Goal: Task Accomplishment & Management: Use online tool/utility

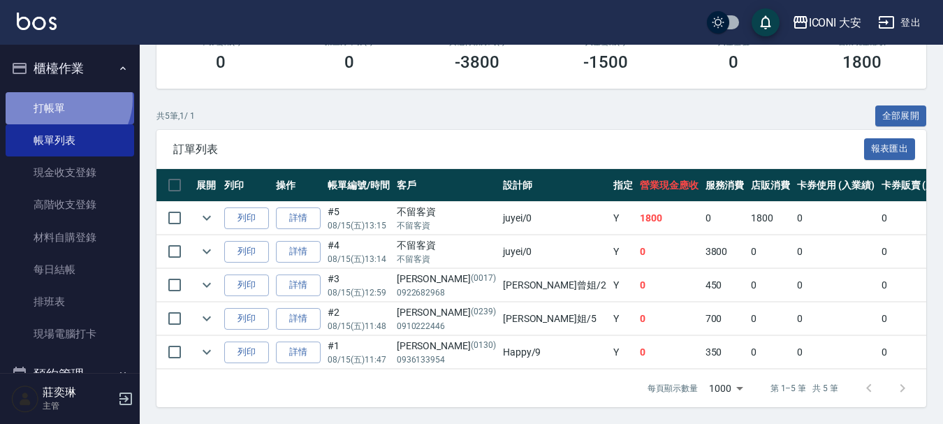
click at [64, 98] on link "打帳單" at bounding box center [70, 108] width 128 height 32
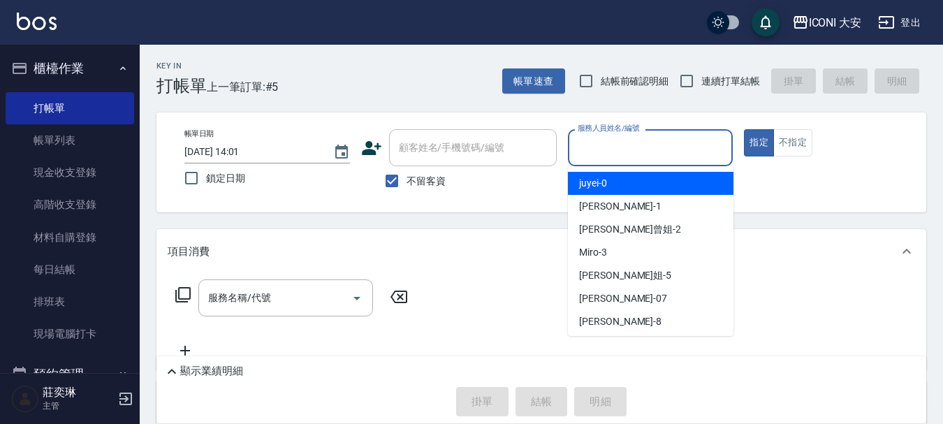
click at [614, 158] on input "服務人員姓名/編號" at bounding box center [650, 147] width 153 height 24
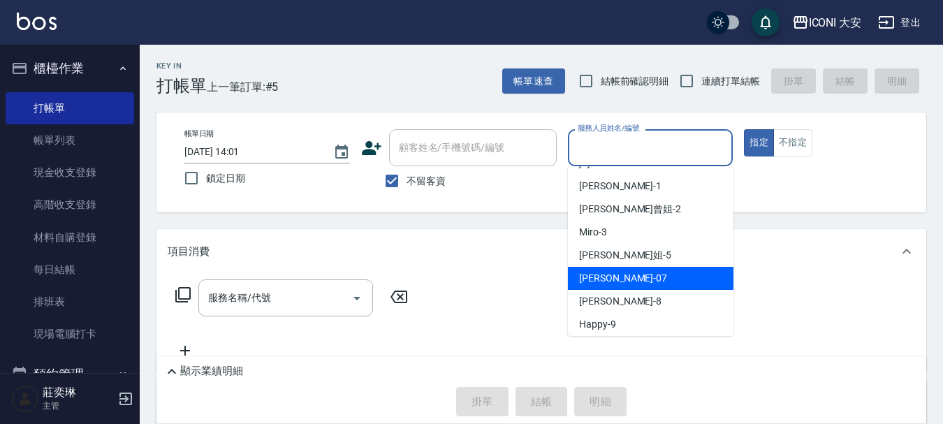
scroll to position [26, 0]
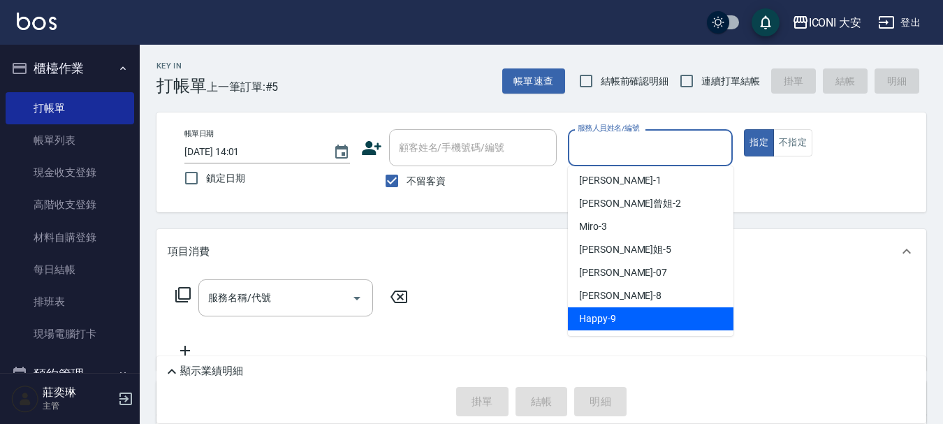
click at [591, 314] on span "Happy -9" at bounding box center [597, 318] width 37 height 15
type input "Happy-9"
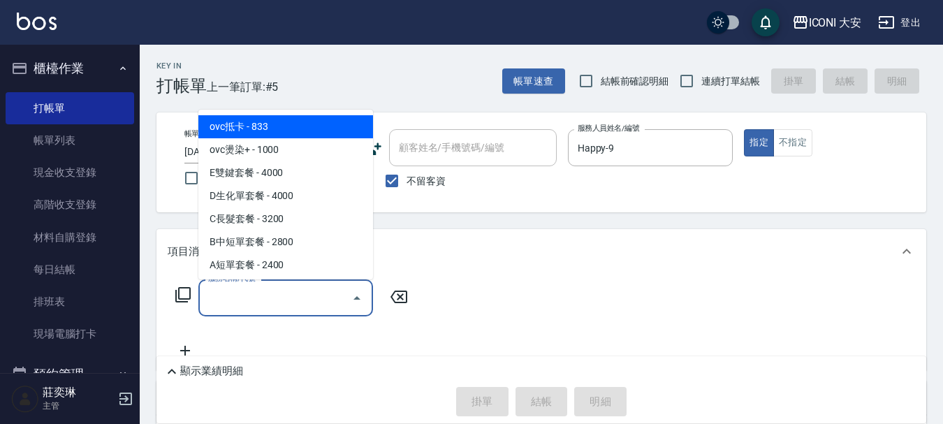
click at [288, 289] on input "服務名稱/代號" at bounding box center [275, 298] width 141 height 24
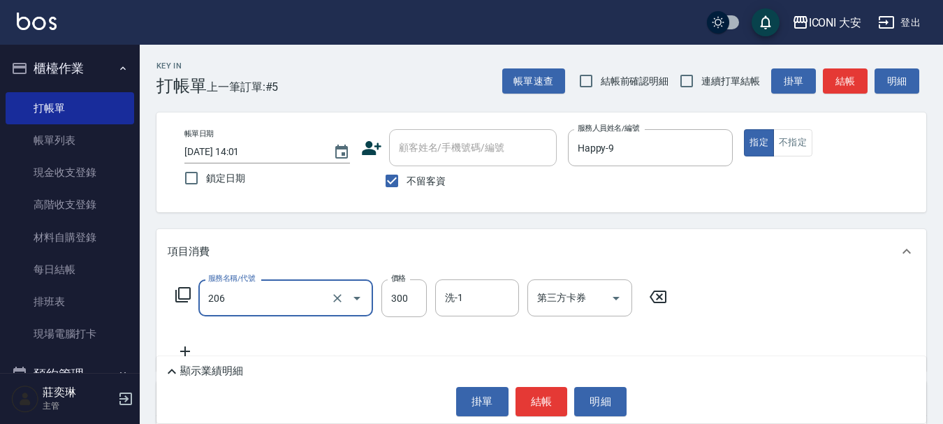
type input "洗髮(206)"
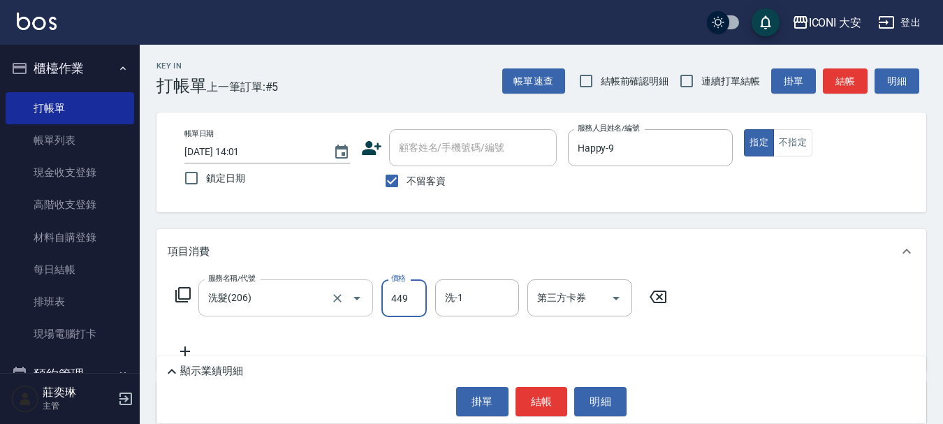
type input "449"
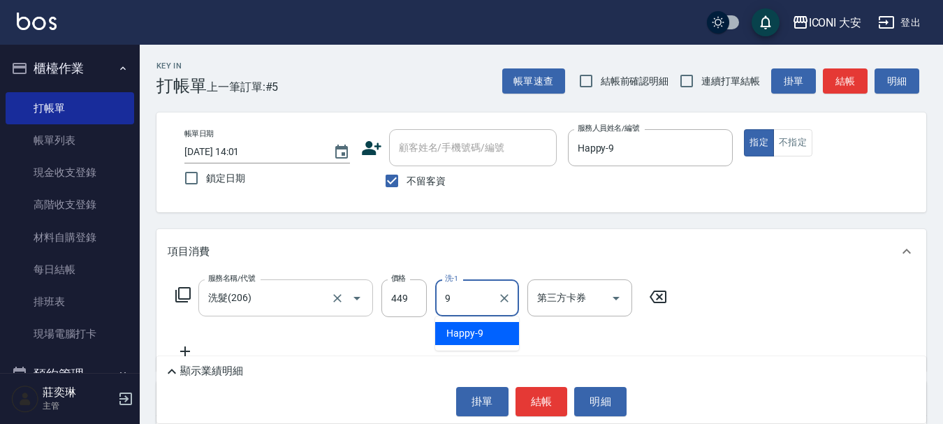
type input "Happy-9"
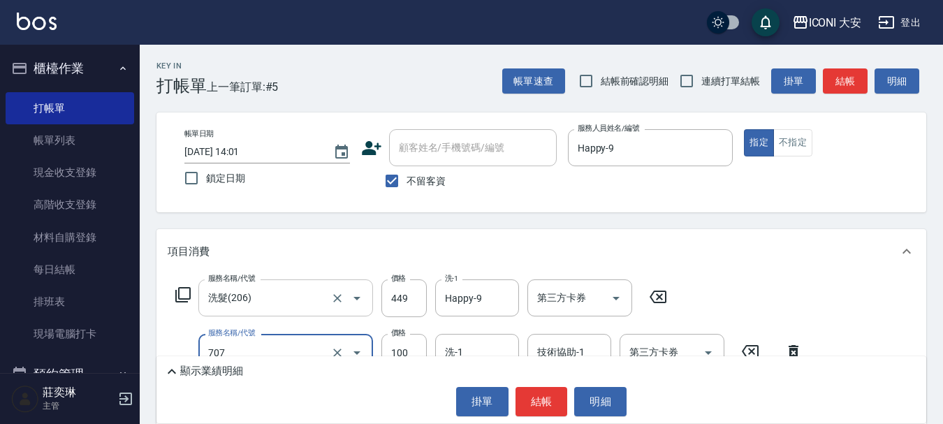
type input "瞬間護髮(707)"
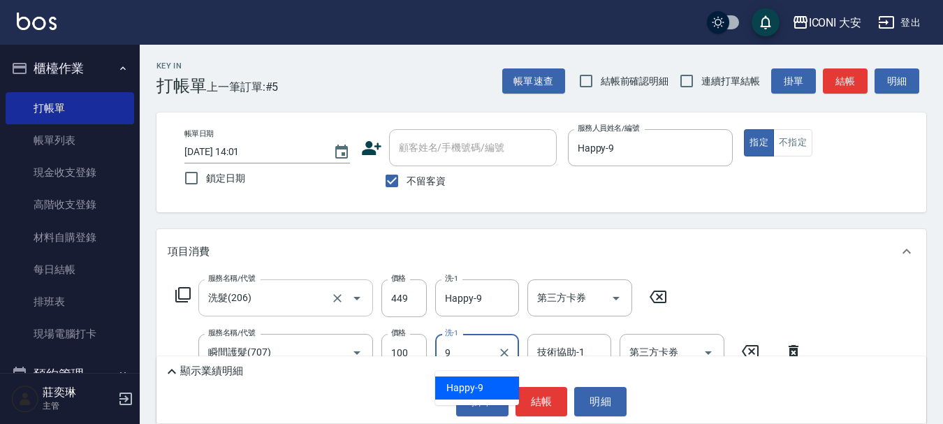
type input "Happy-9"
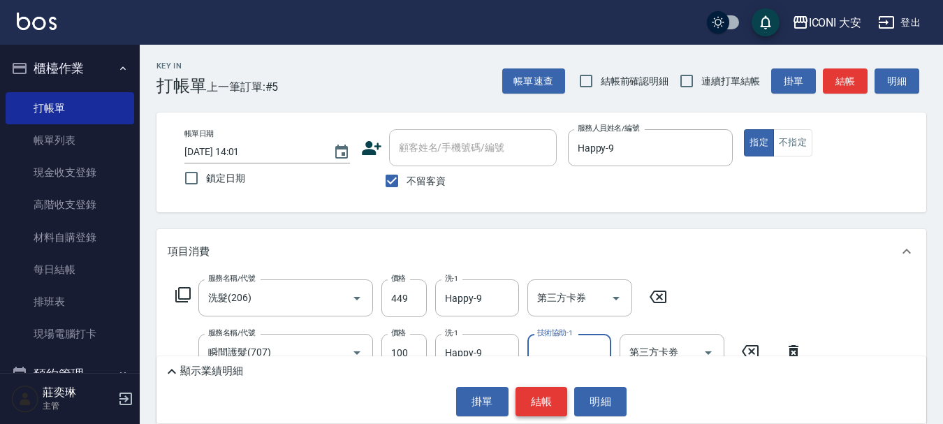
click at [530, 402] on button "結帳" at bounding box center [541, 401] width 52 height 29
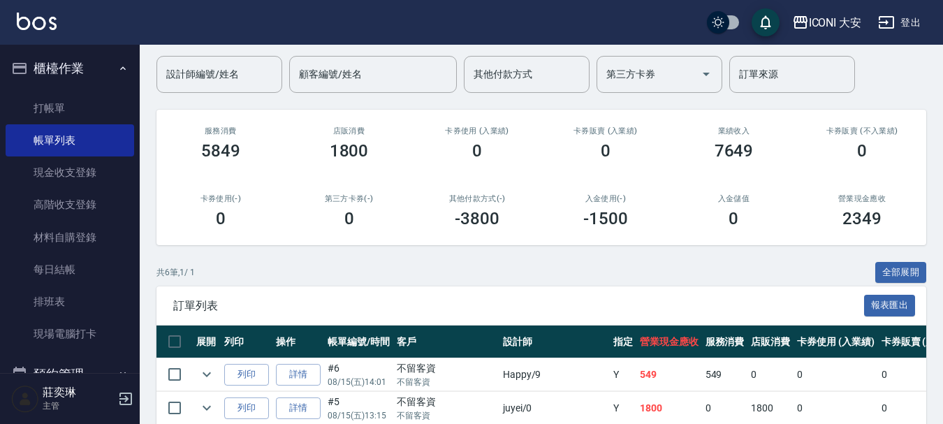
scroll to position [209, 0]
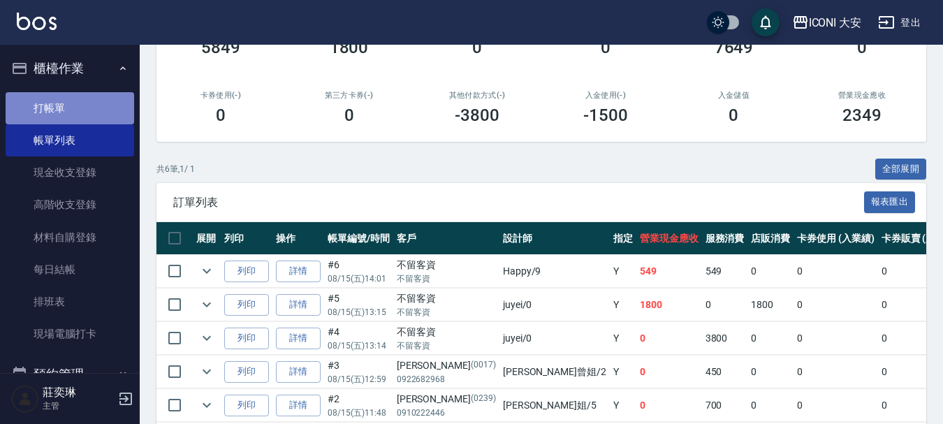
click at [73, 114] on link "打帳單" at bounding box center [70, 108] width 128 height 32
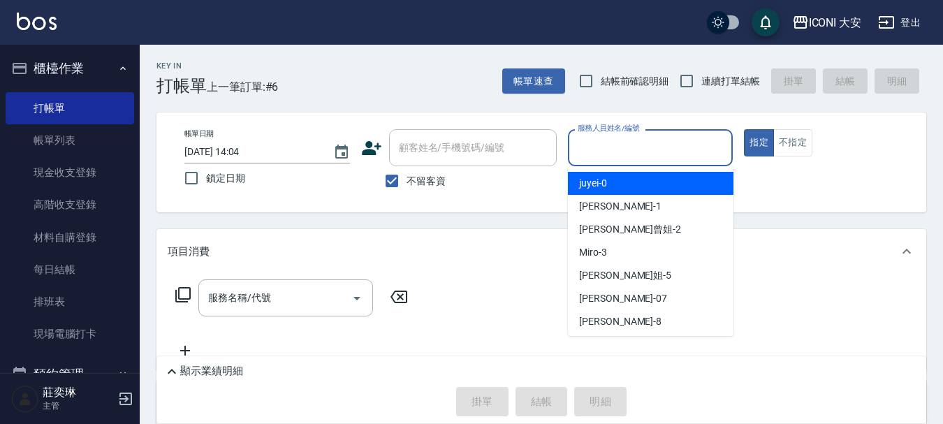
click at [593, 154] on input "服務人員姓名/編號" at bounding box center [650, 147] width 153 height 24
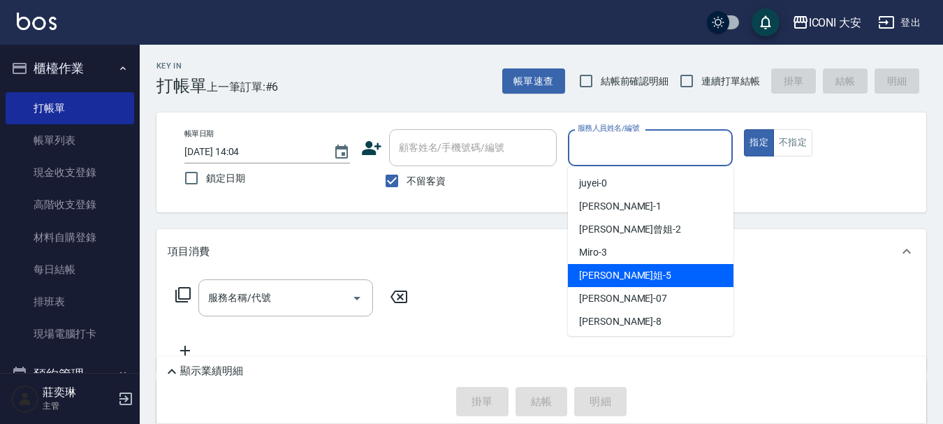
click at [629, 285] on div "[PERSON_NAME]姐 -5" at bounding box center [650, 275] width 165 height 23
type input "[PERSON_NAME]姐-5"
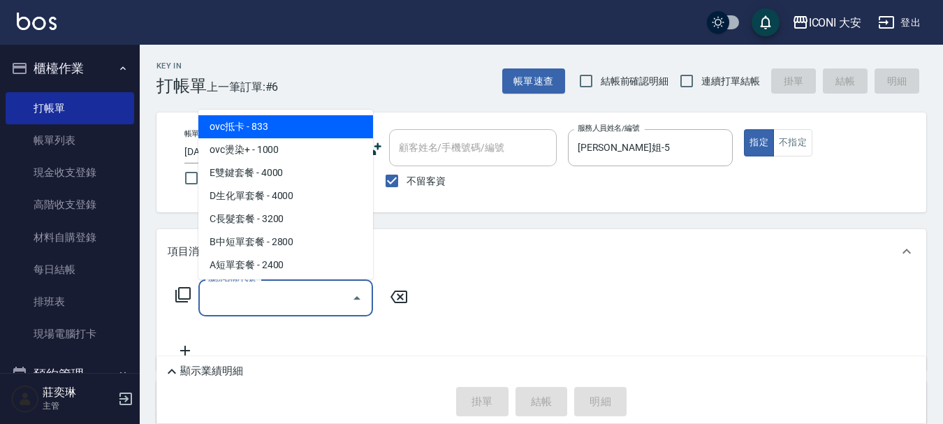
click at [283, 304] on input "服務名稱/代號" at bounding box center [275, 298] width 141 height 24
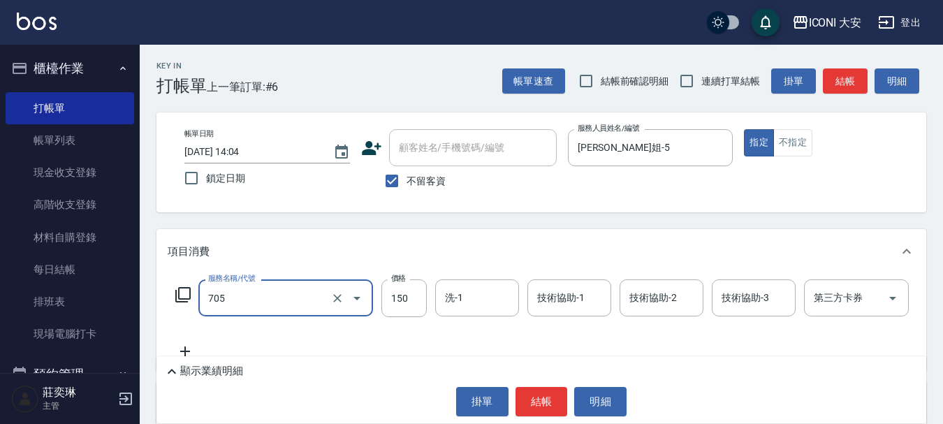
type input "吹風(705)"
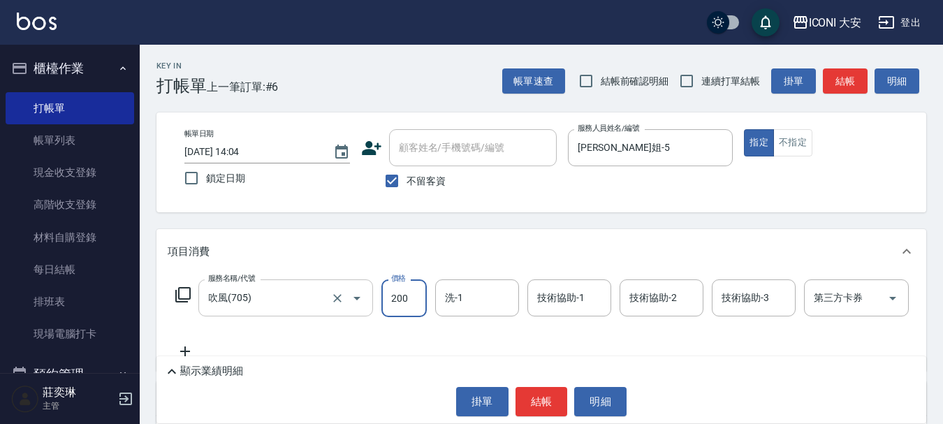
type input "200"
click at [536, 402] on button "結帳" at bounding box center [541, 401] width 52 height 29
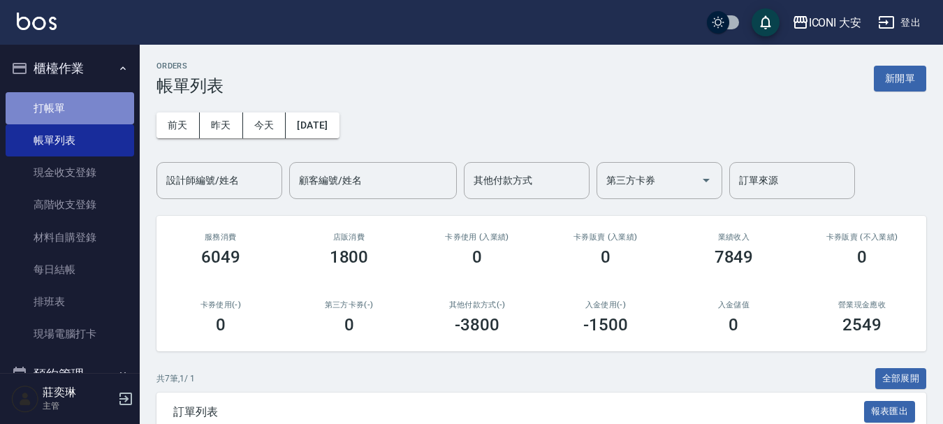
click at [74, 106] on link "打帳單" at bounding box center [70, 108] width 128 height 32
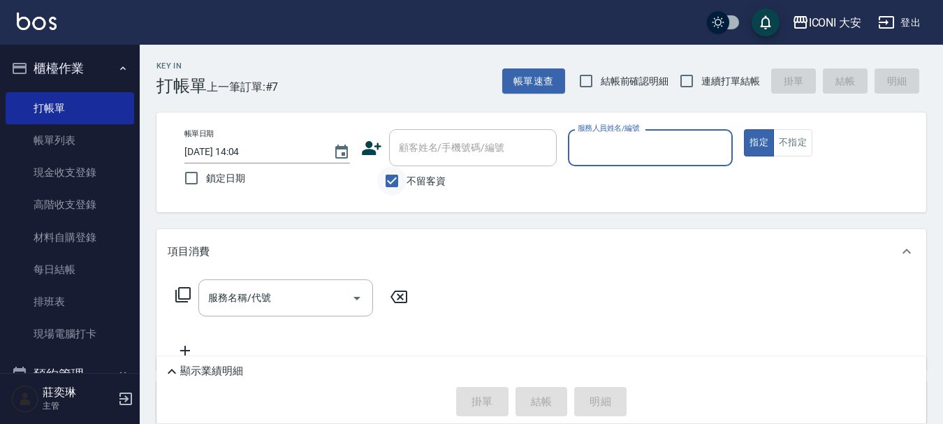
click at [395, 178] on input "不留客資" at bounding box center [391, 180] width 29 height 29
checkbox input "false"
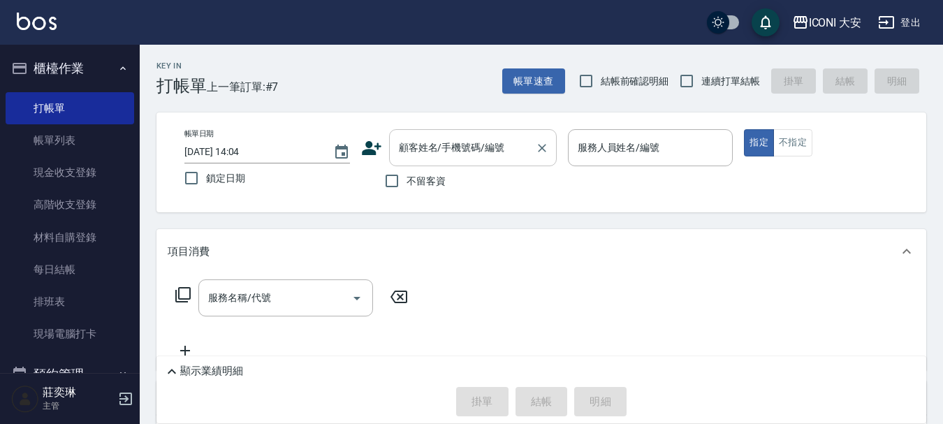
click at [402, 161] on div "顧客姓名/手機號碼/編號" at bounding box center [473, 147] width 168 height 37
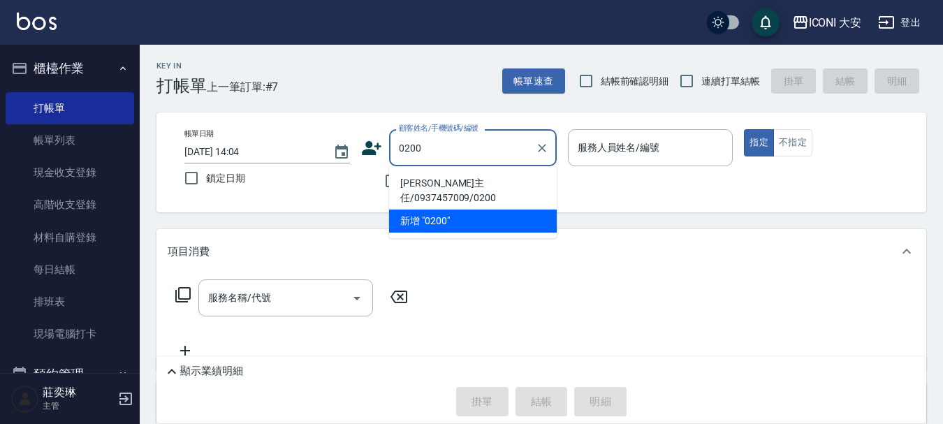
click at [422, 179] on li "[PERSON_NAME]主任/0937457009/0200" at bounding box center [473, 191] width 168 height 38
type input "[PERSON_NAME]主任/0937457009/0200"
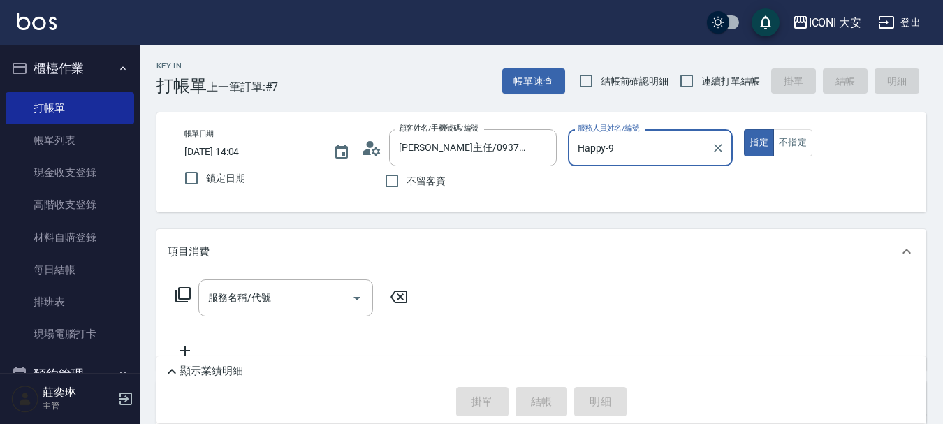
type input "Happy-9"
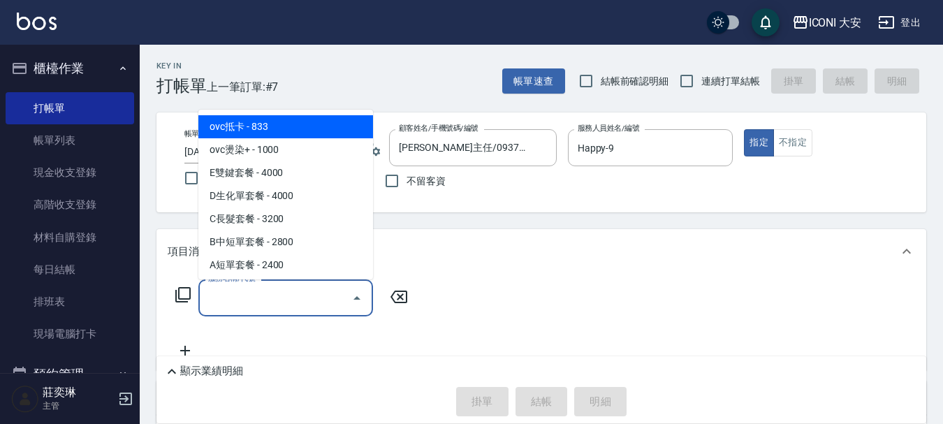
click at [277, 297] on input "服務名稱/代號" at bounding box center [275, 298] width 141 height 24
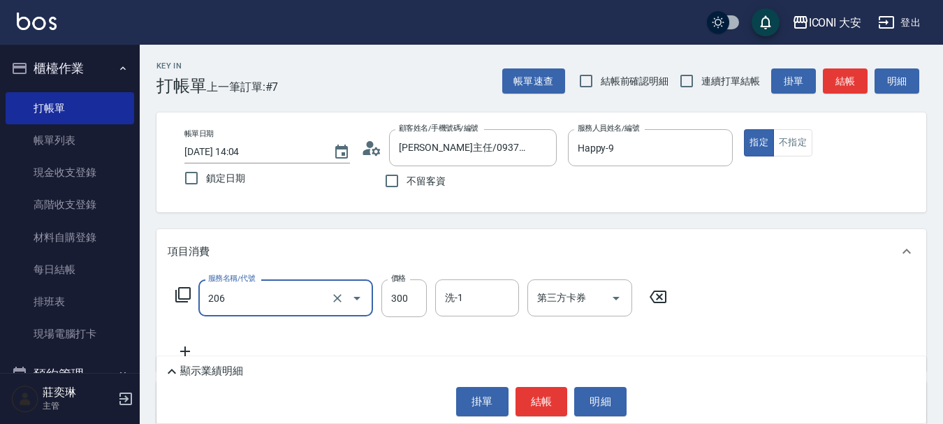
type input "洗髮(206)"
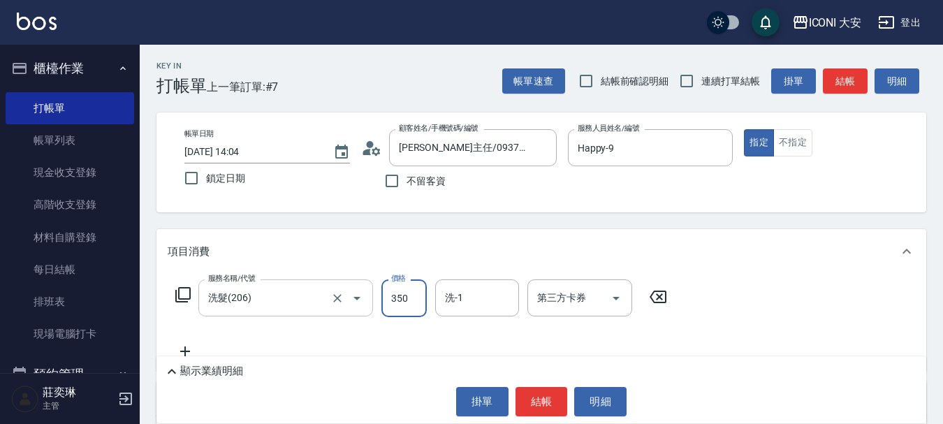
type input "350"
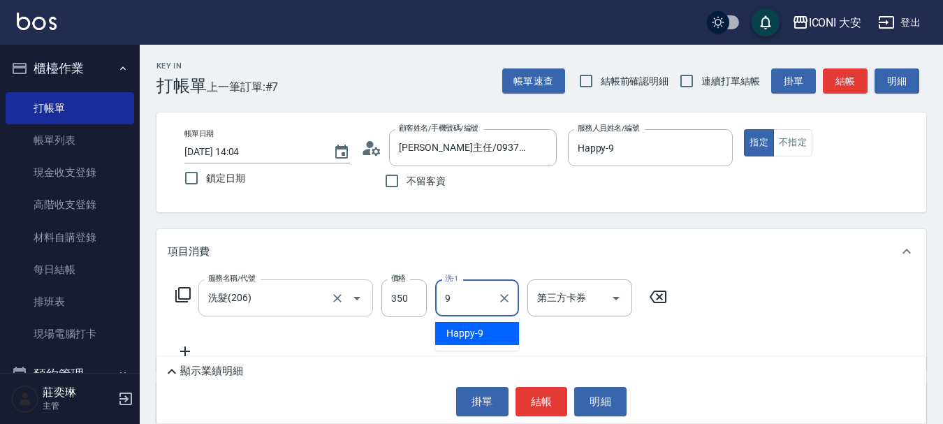
type input "Happy-9"
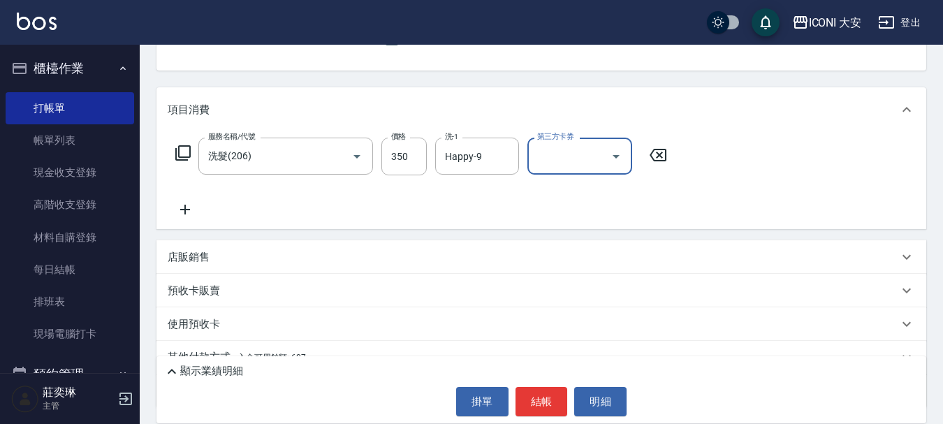
scroll to position [203, 0]
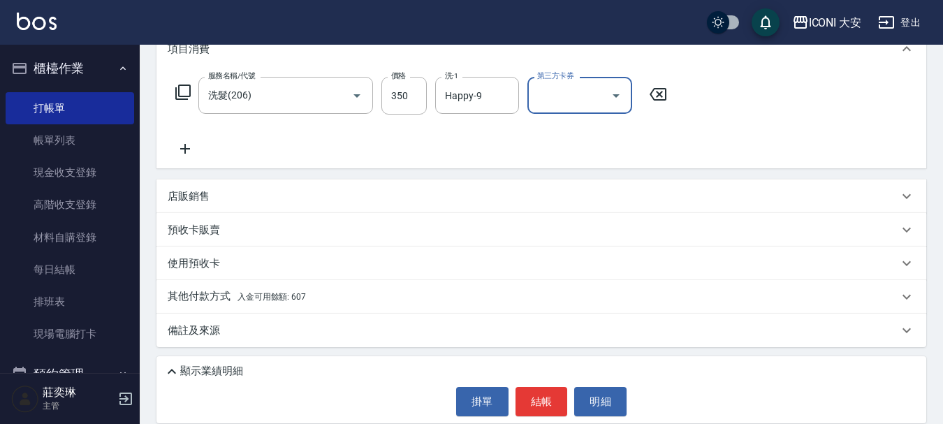
click at [293, 304] on p "其他付款方式 入金可用餘額: 607" at bounding box center [237, 296] width 138 height 15
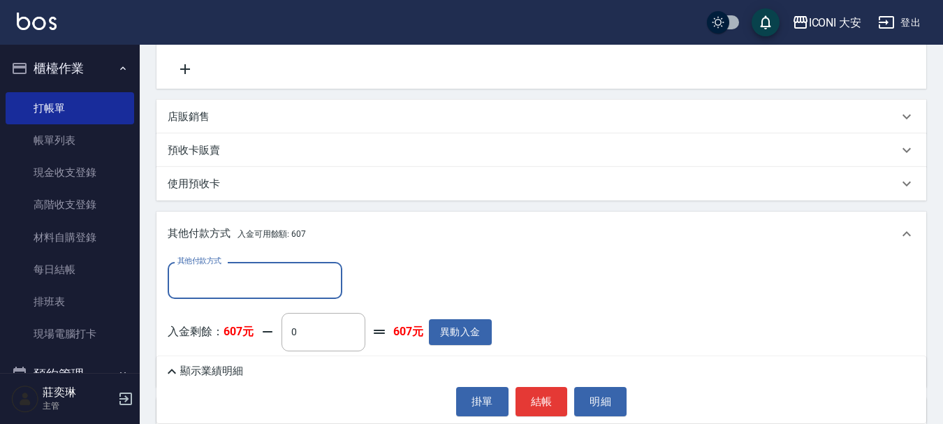
scroll to position [367, 0]
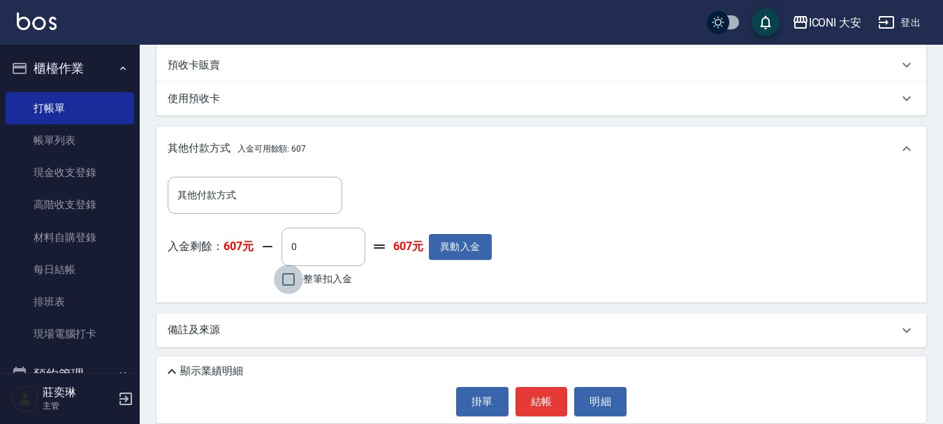
click at [288, 289] on input "整筆扣入金" at bounding box center [288, 279] width 29 height 29
checkbox input "true"
type input "350"
click at [549, 405] on button "結帳" at bounding box center [541, 401] width 52 height 29
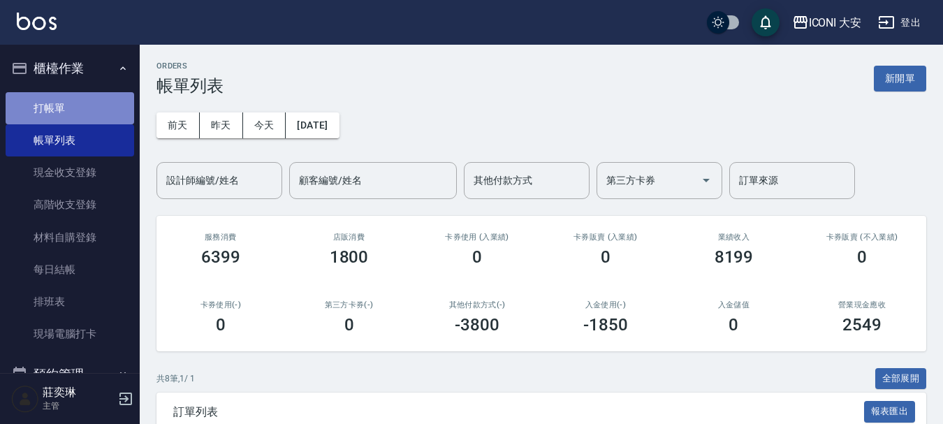
click at [94, 108] on link "打帳單" at bounding box center [70, 108] width 128 height 32
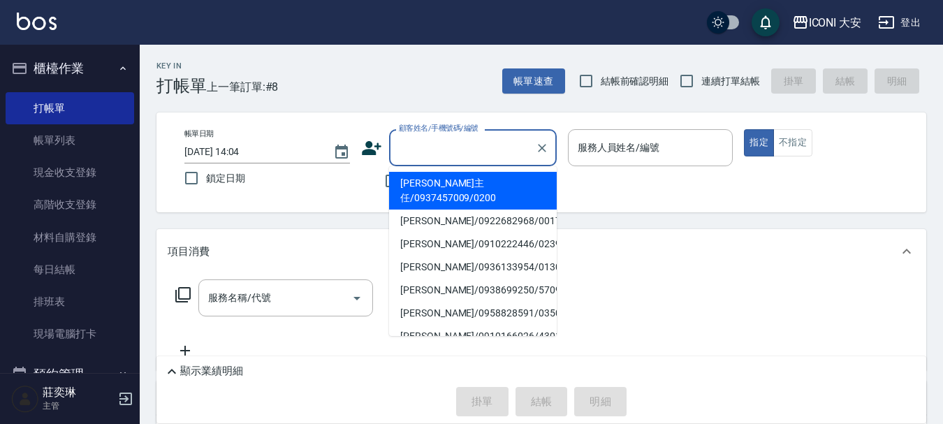
click at [492, 137] on input "顧客姓名/手機號碼/編號" at bounding box center [462, 147] width 134 height 24
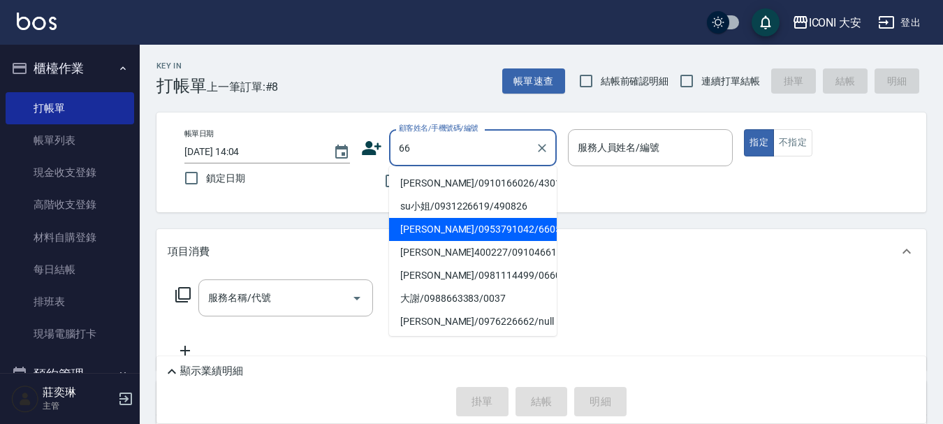
click at [476, 233] on li "[PERSON_NAME]/0953791042/660520" at bounding box center [473, 229] width 168 height 23
type input "[PERSON_NAME]/0953791042/660520"
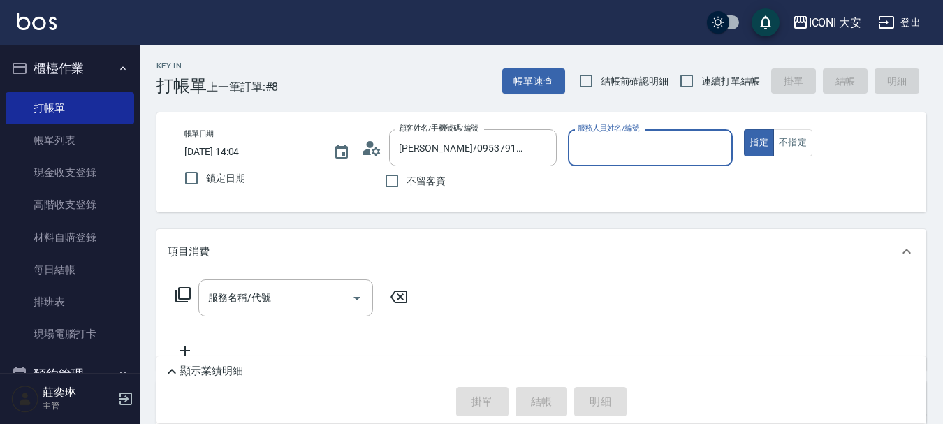
type input "Happy-9"
click at [290, 288] on input "服務名稱/代號" at bounding box center [275, 298] width 141 height 24
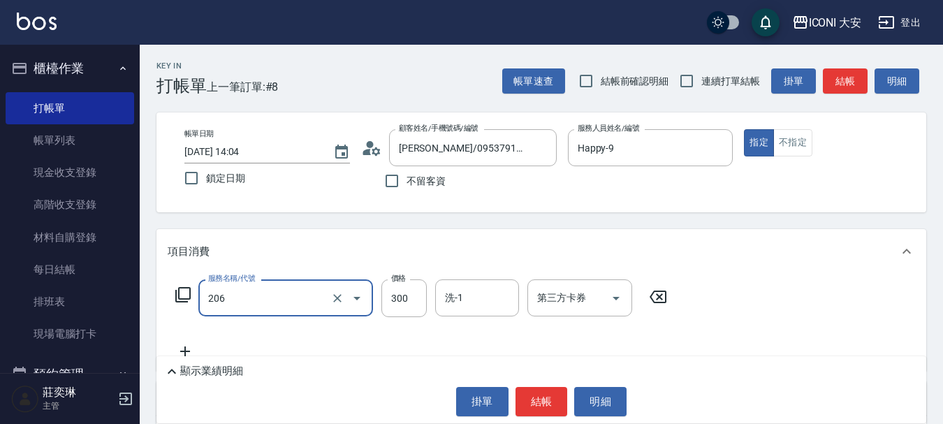
type input "洗髮(206)"
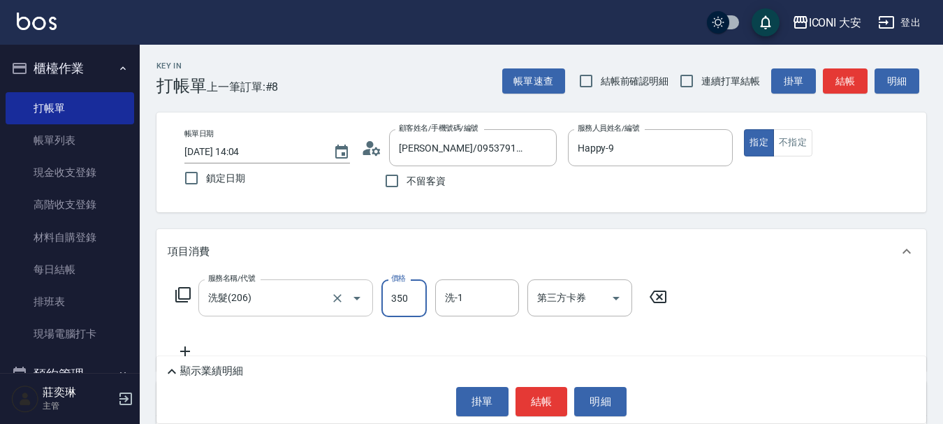
type input "350"
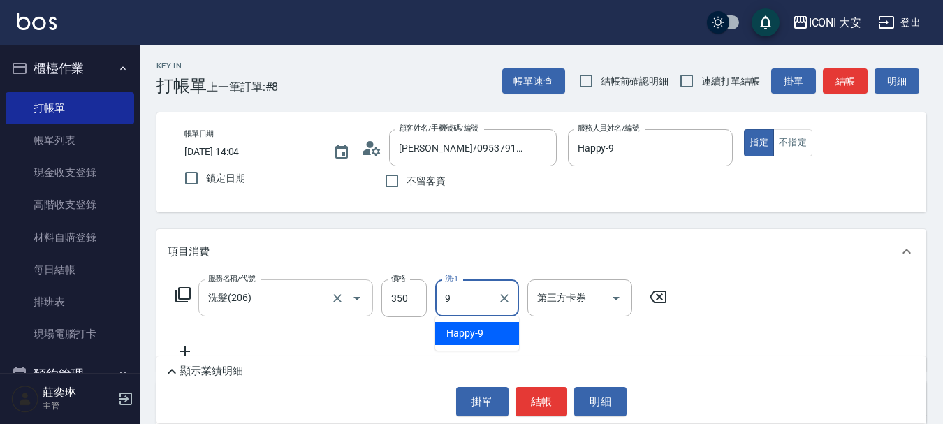
type input "Happy-9"
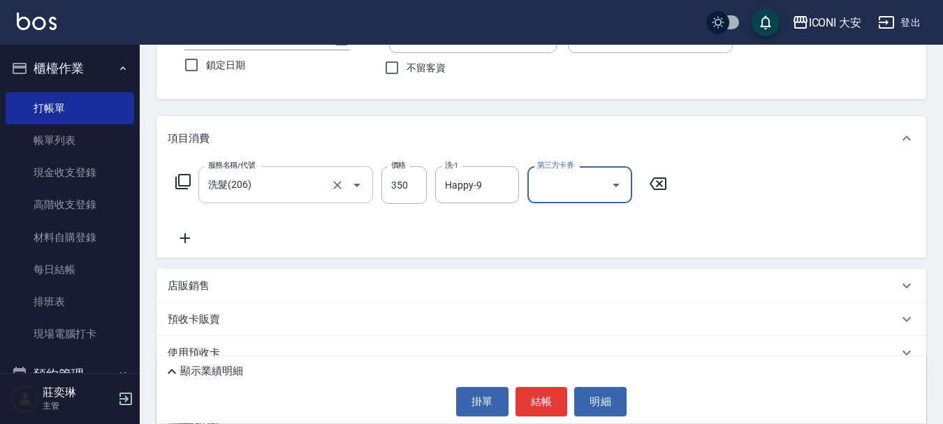
scroll to position [203, 0]
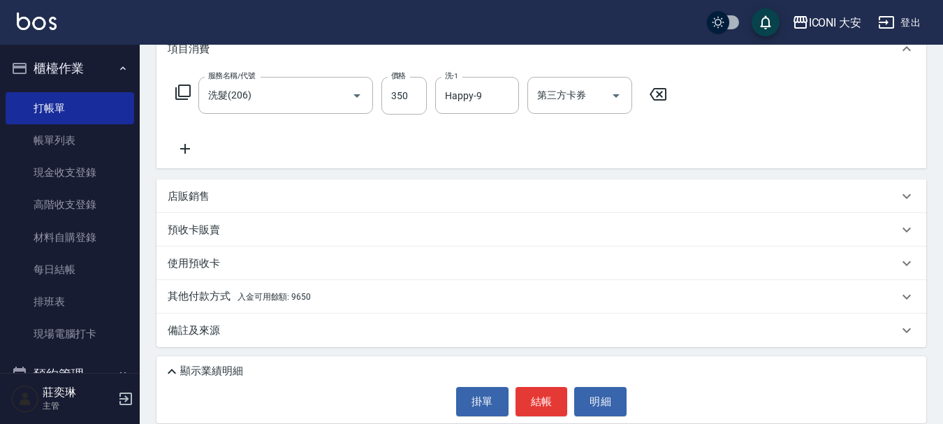
click at [298, 292] on span "入金可用餘額: 9650" at bounding box center [273, 297] width 73 height 10
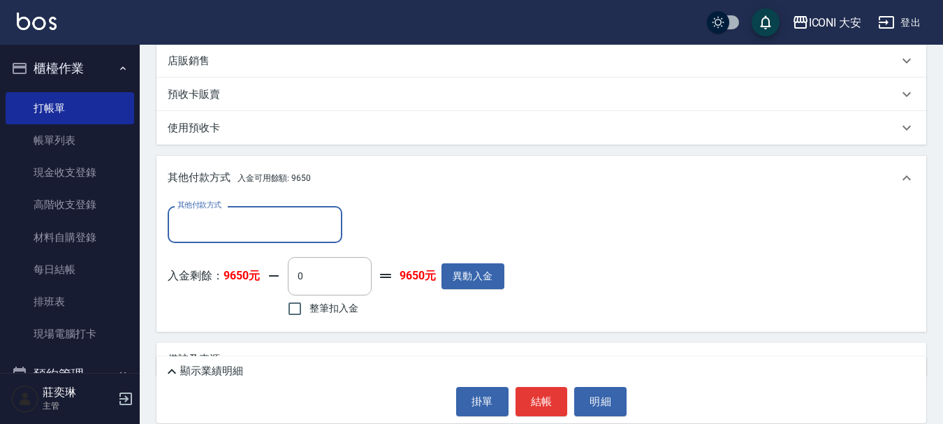
scroll to position [366, 0]
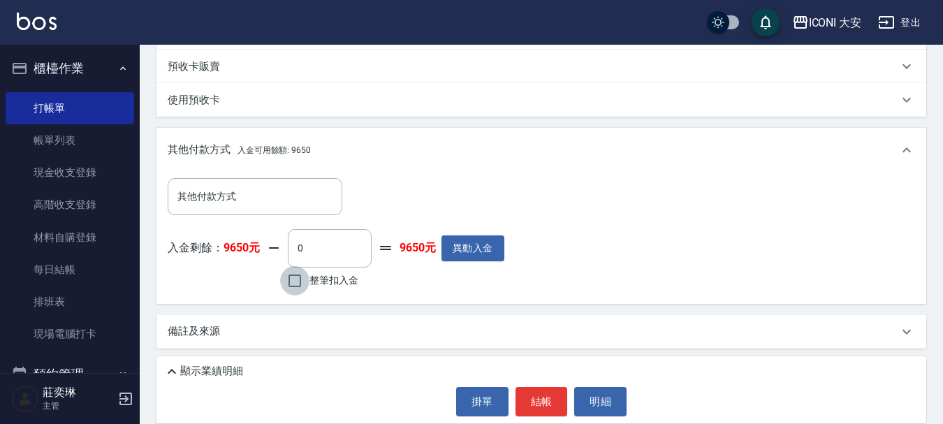
click at [304, 287] on input "整筆扣入金" at bounding box center [294, 280] width 29 height 29
checkbox input "true"
type input "350"
drag, startPoint x: 549, startPoint y: 401, endPoint x: 537, endPoint y: 406, distance: 13.1
click at [552, 410] on button "結帳" at bounding box center [541, 401] width 52 height 29
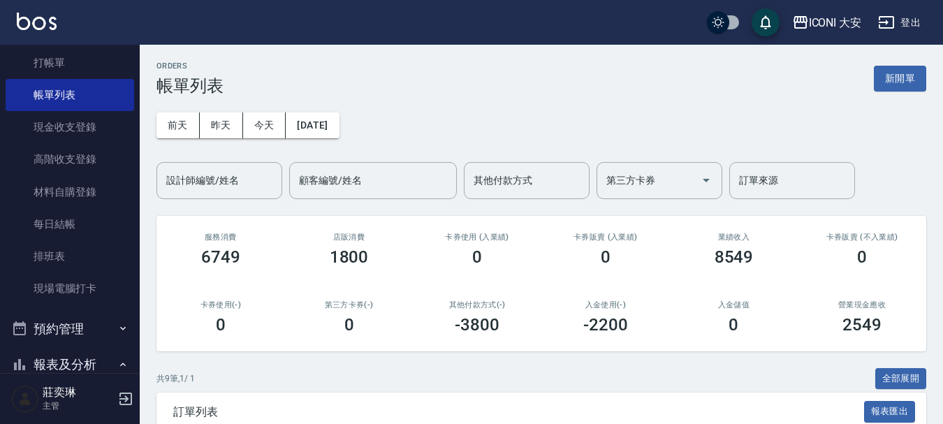
scroll to position [70, 0]
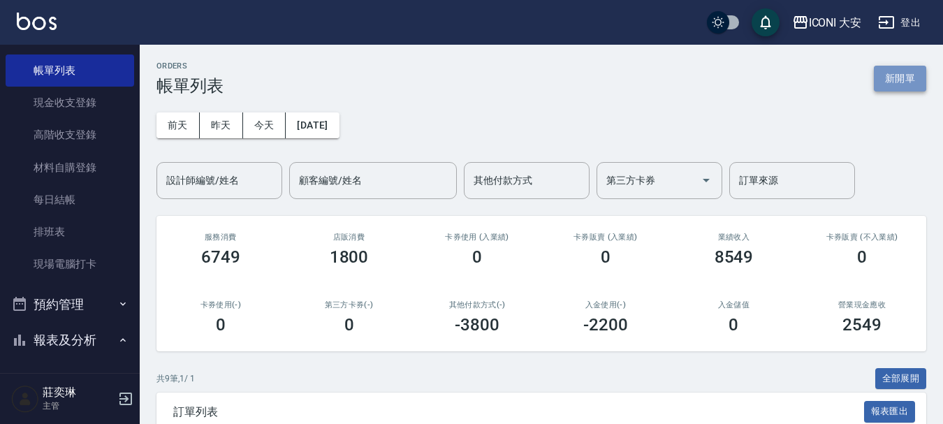
click at [901, 79] on button "新開單" at bounding box center [900, 79] width 52 height 26
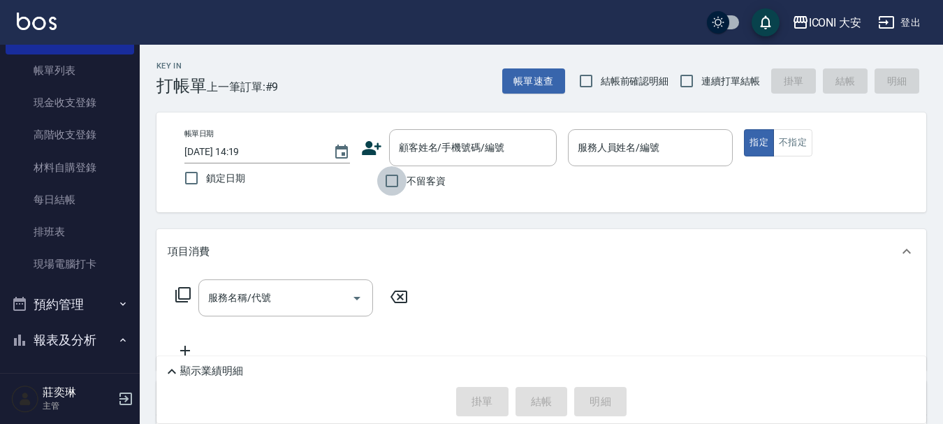
click at [390, 179] on input "不留客資" at bounding box center [391, 180] width 29 height 29
checkbox input "true"
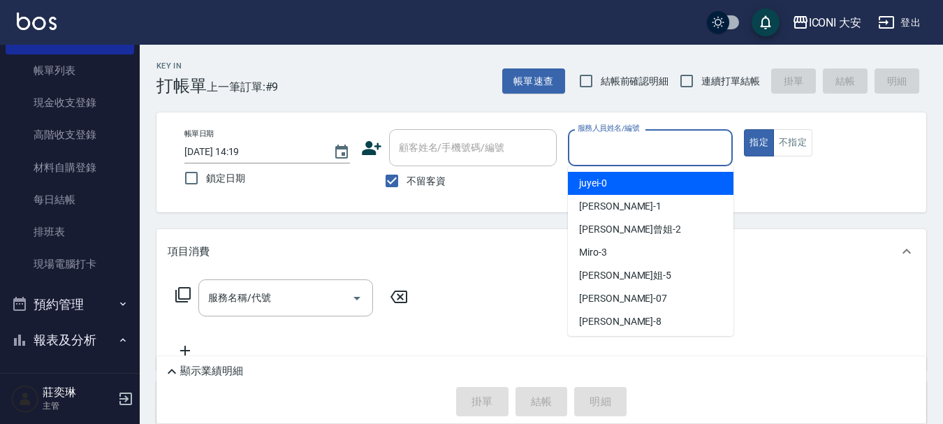
click at [645, 153] on input "服務人員姓名/編號" at bounding box center [650, 147] width 153 height 24
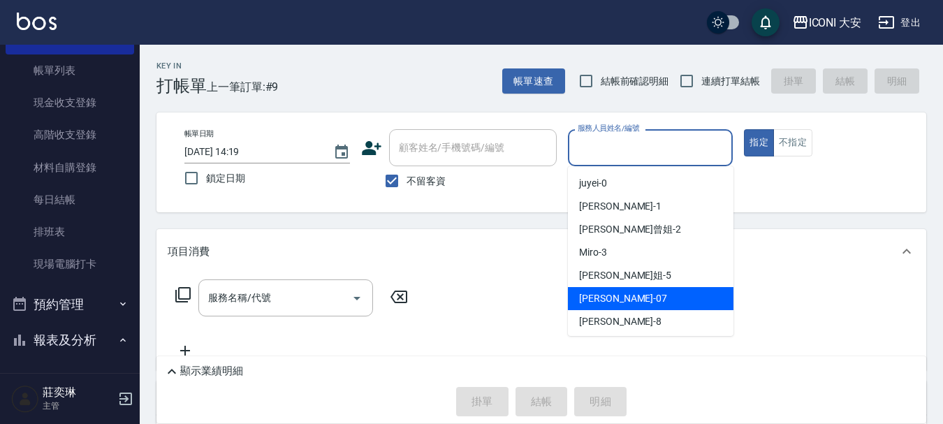
click at [629, 290] on div "[PERSON_NAME] -07" at bounding box center [650, 298] width 165 height 23
type input "[PERSON_NAME]-07"
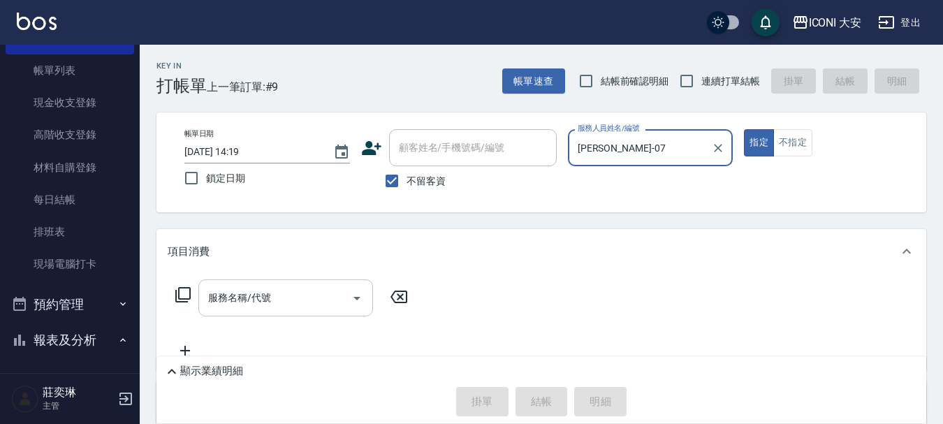
click at [325, 302] on input "服務名稱/代號" at bounding box center [275, 298] width 141 height 24
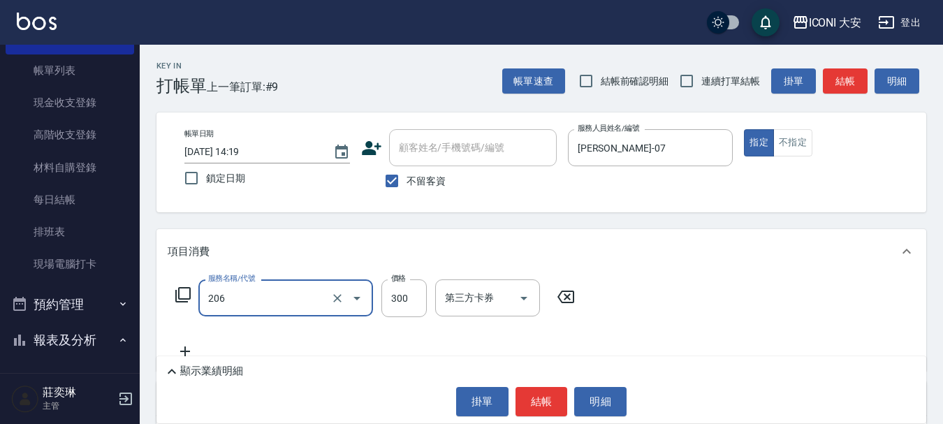
type input "洗髮(206)"
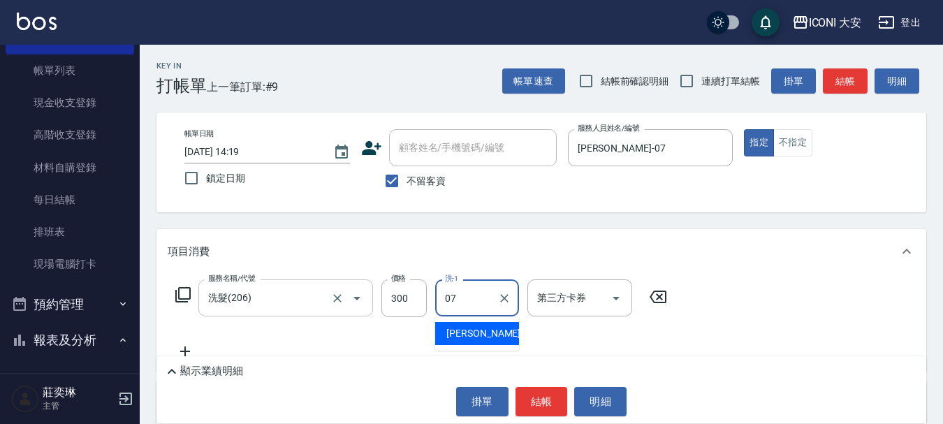
type input "[PERSON_NAME]-07"
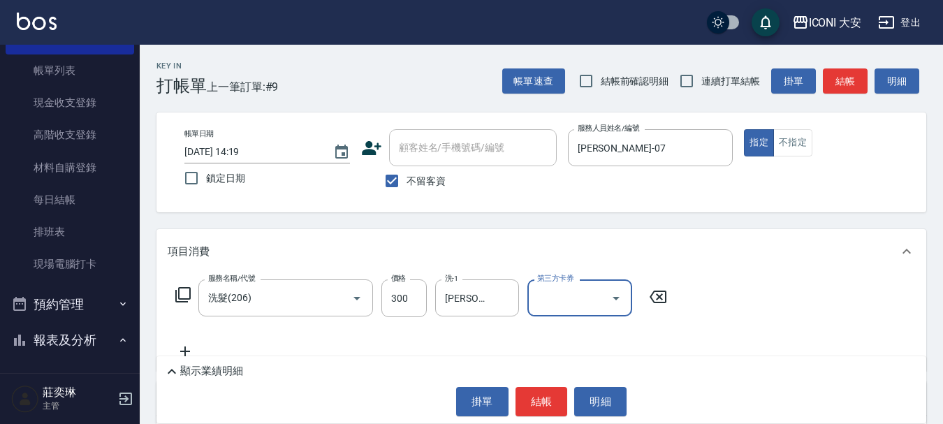
click at [184, 345] on icon at bounding box center [185, 351] width 35 height 17
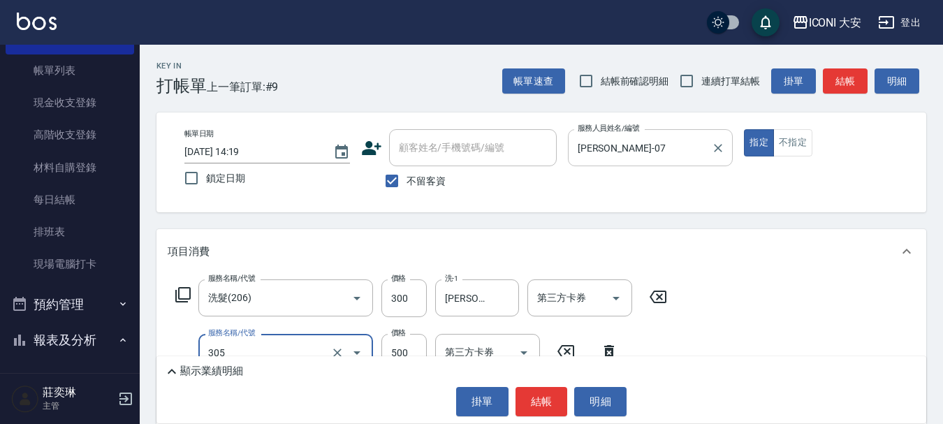
type input "剪髮(305)"
type input "700"
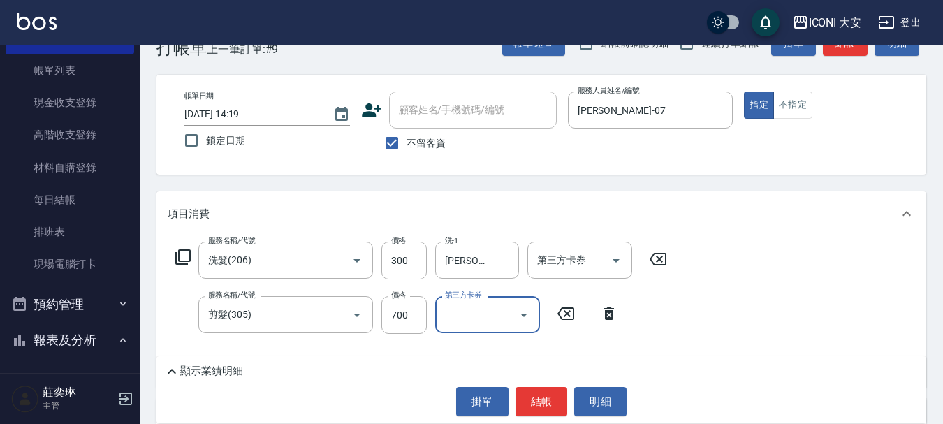
scroll to position [70, 0]
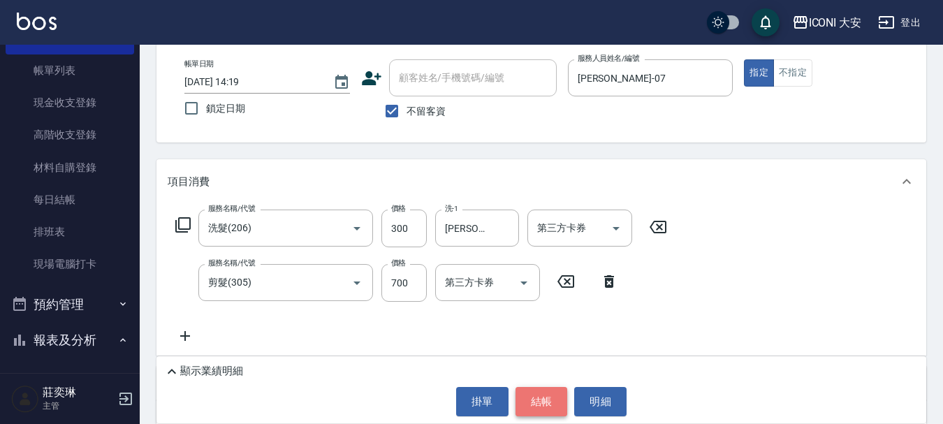
click at [547, 410] on button "結帳" at bounding box center [541, 401] width 52 height 29
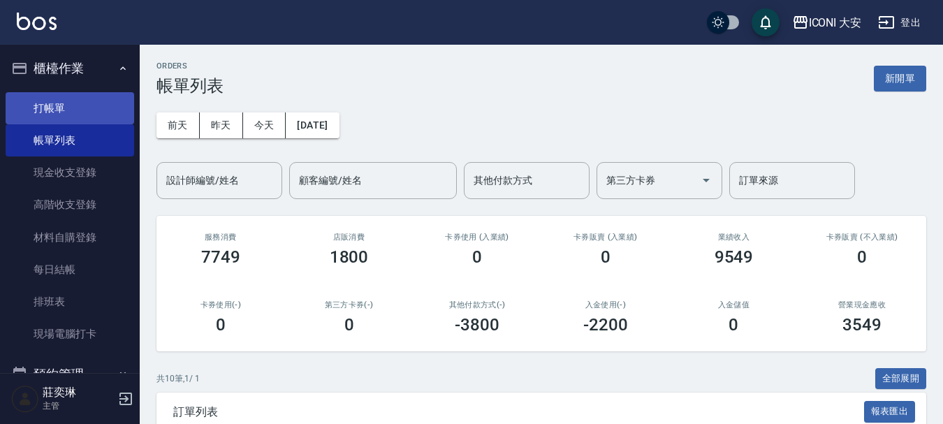
click at [41, 104] on link "打帳單" at bounding box center [70, 108] width 128 height 32
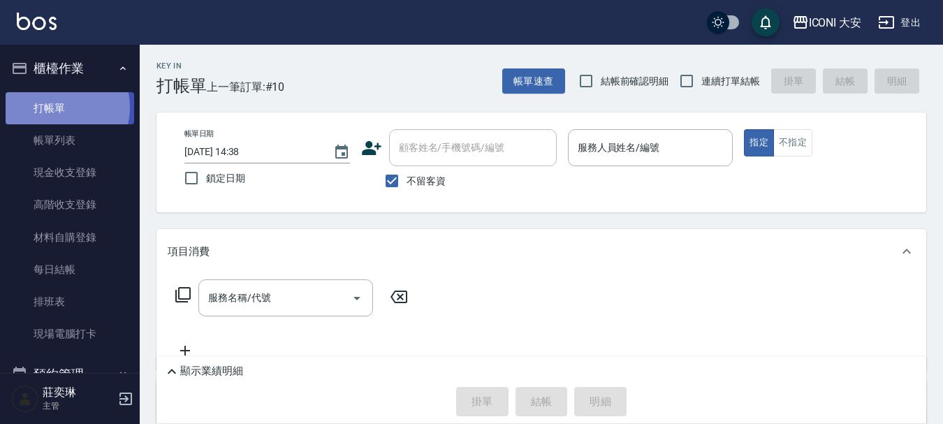
click at [58, 107] on link "打帳單" at bounding box center [70, 108] width 128 height 32
click at [91, 112] on link "打帳單" at bounding box center [70, 108] width 128 height 32
click at [40, 102] on link "打帳單" at bounding box center [70, 108] width 128 height 32
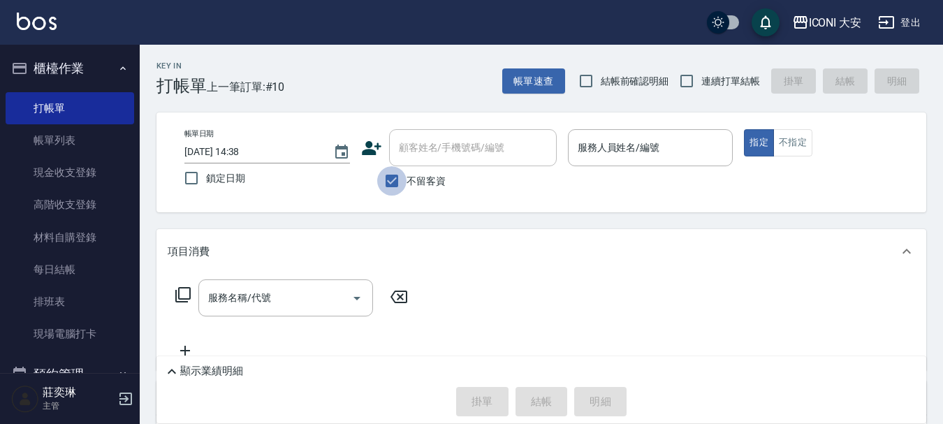
click at [391, 184] on input "不留客資" at bounding box center [391, 180] width 29 height 29
checkbox input "false"
click at [418, 142] on div "顧客姓名/手機號碼/編號 顧客姓名/手機號碼/編號" at bounding box center [473, 147] width 168 height 37
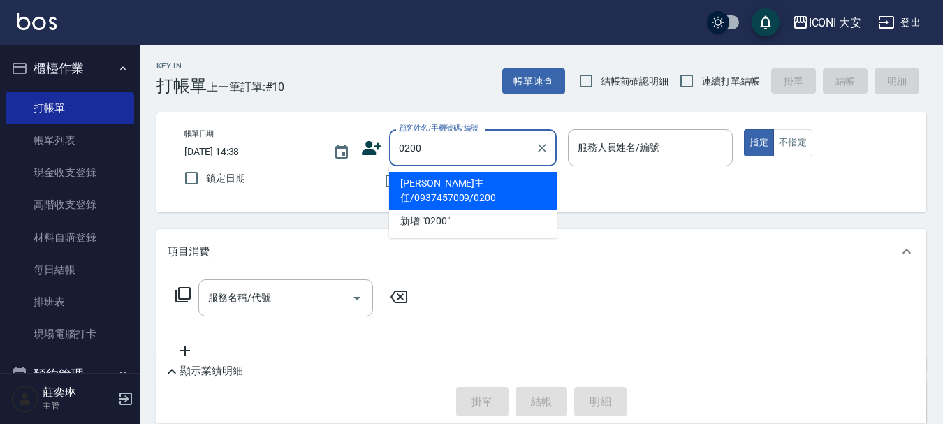
click at [415, 181] on li "[PERSON_NAME]主任/0937457009/0200" at bounding box center [473, 191] width 168 height 38
type input "[PERSON_NAME]主任/0937457009/0200"
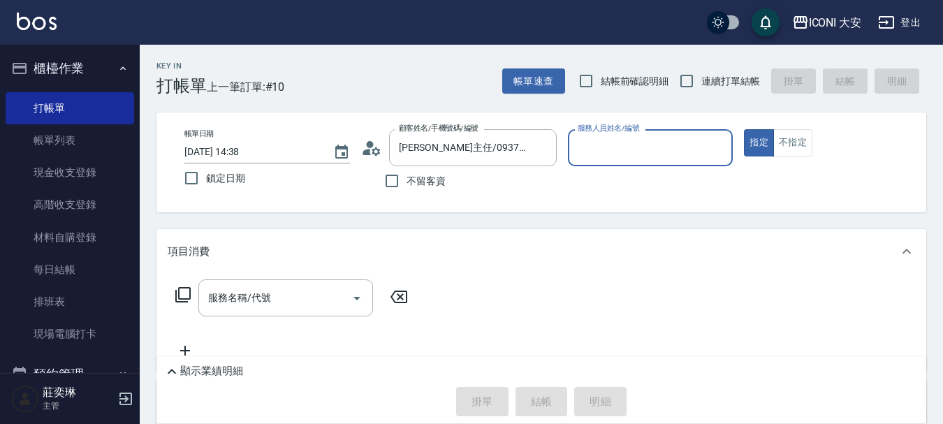
type input "Happy-9"
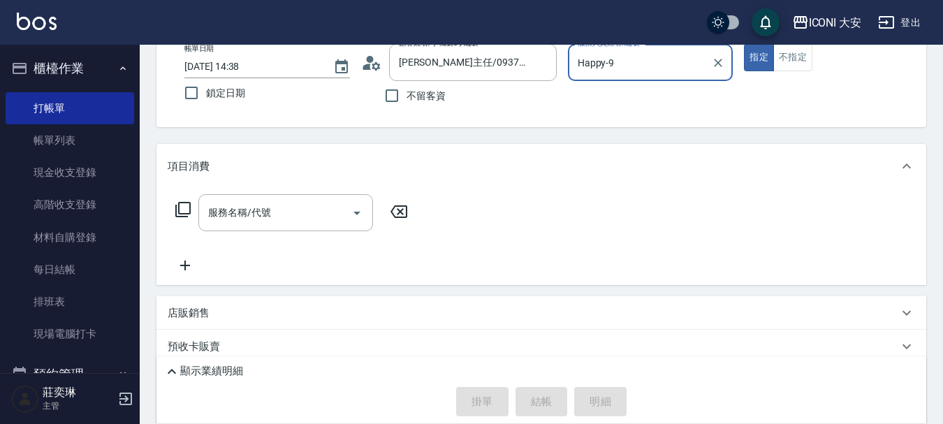
scroll to position [202, 0]
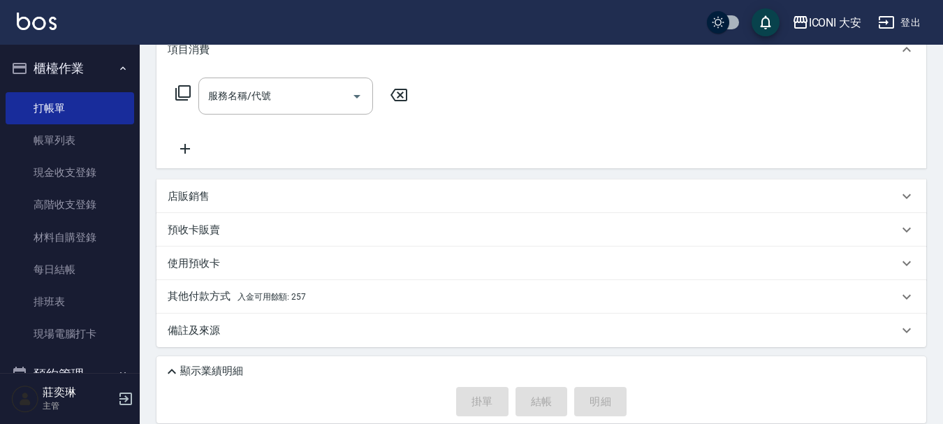
click at [291, 290] on p "其他付款方式 入金可用餘額: 257" at bounding box center [237, 296] width 138 height 15
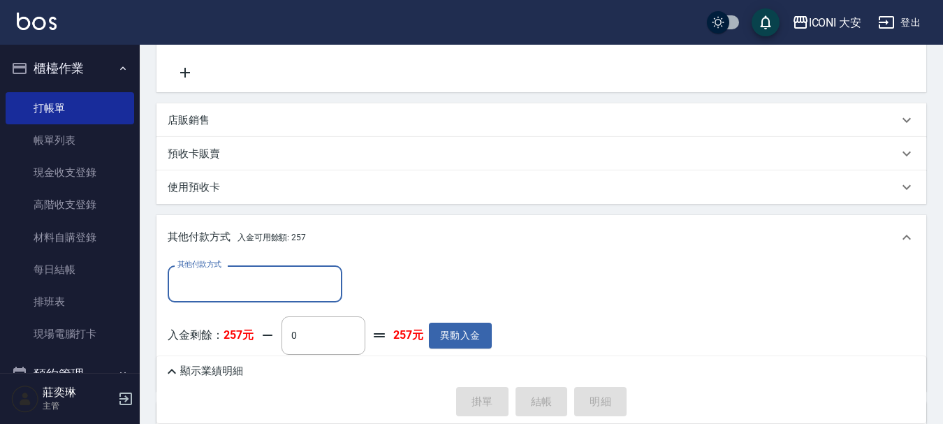
scroll to position [367, 0]
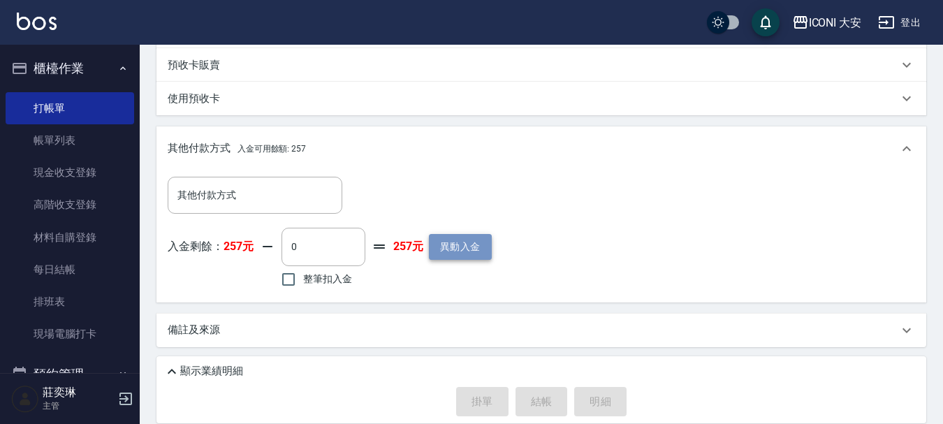
click at [459, 244] on button "異動入金" at bounding box center [460, 247] width 63 height 26
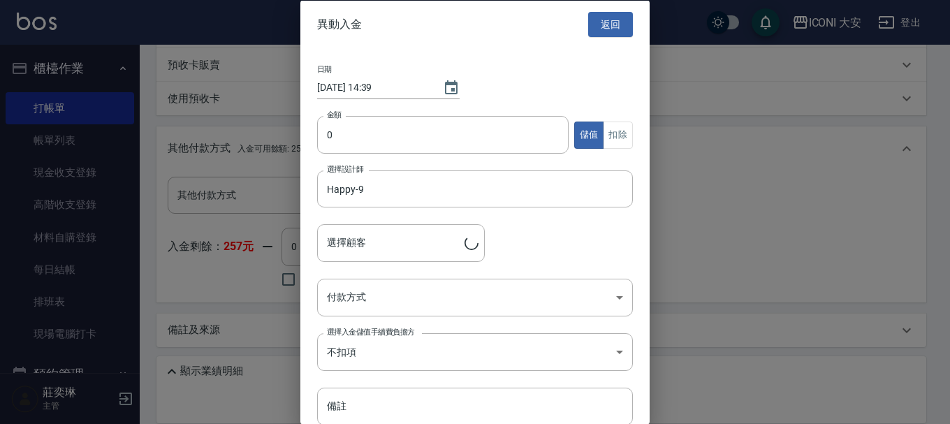
type input "[PERSON_NAME]主任/0937457009/0200"
click at [360, 138] on input "0" at bounding box center [442, 135] width 251 height 38
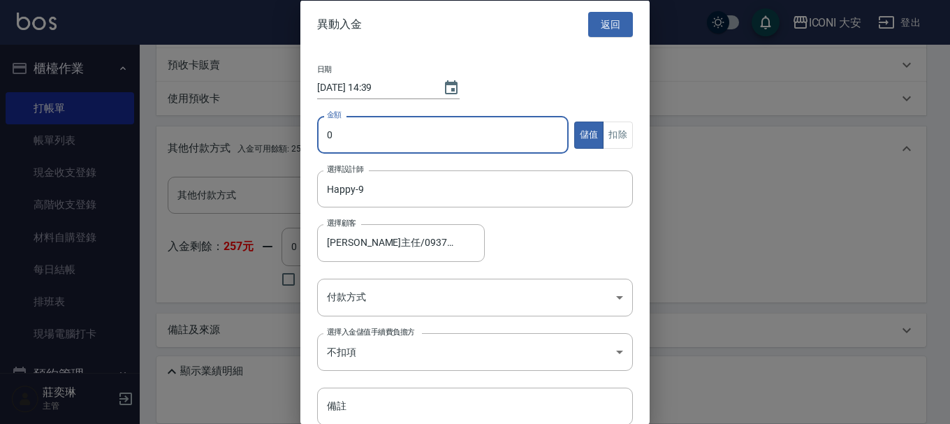
click at [358, 138] on input "0" at bounding box center [442, 135] width 251 height 38
type input "011000"
click at [436, 288] on body "ICONI 大安 登出 櫃檯作業 打帳單 帳單列表 現金收支登錄 高階收支登錄 材料自購登錄 每日結帳 排班表 現場電腦打卡 預約管理 預約管理 單日預約紀錄…" at bounding box center [475, 28] width 950 height 790
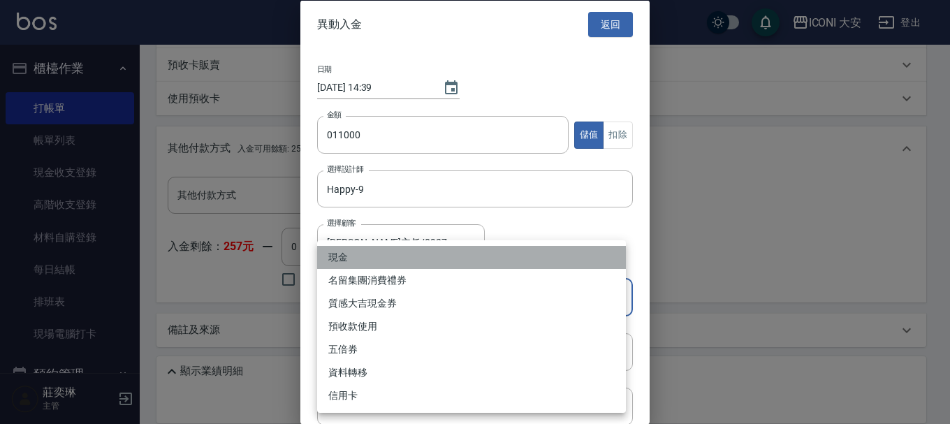
click at [426, 263] on li "現金" at bounding box center [471, 257] width 309 height 23
type input "現金"
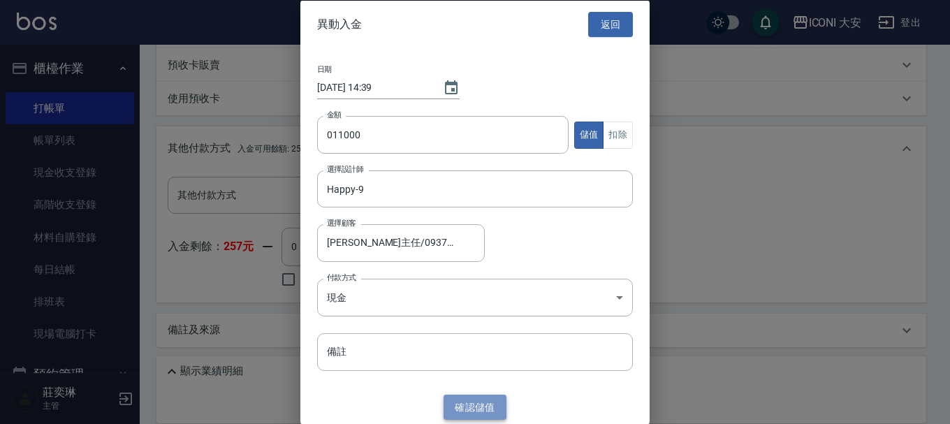
click at [477, 400] on button "確認 儲值" at bounding box center [474, 407] width 63 height 26
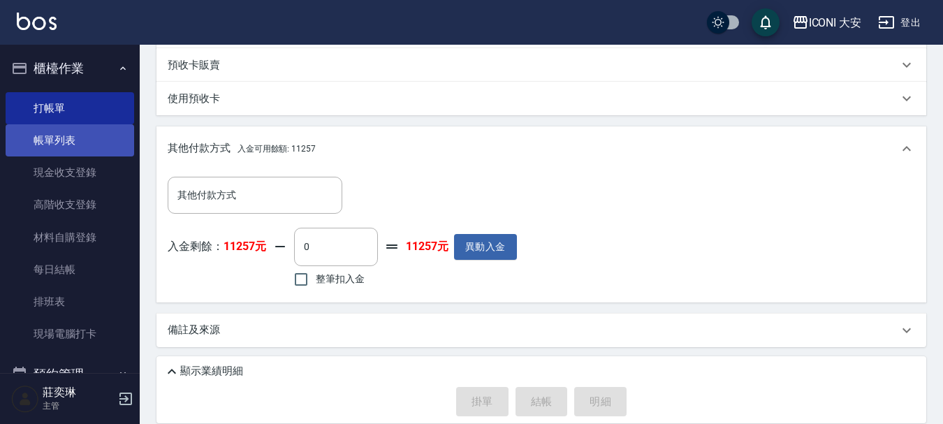
drag, startPoint x: 22, startPoint y: 134, endPoint x: 45, endPoint y: 145, distance: 25.0
click at [23, 134] on link "帳單列表" at bounding box center [70, 140] width 128 height 32
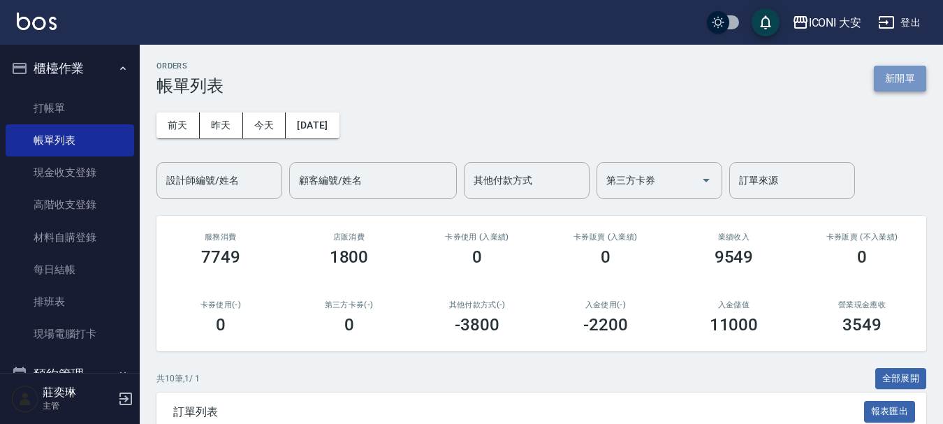
click at [888, 73] on button "新開單" at bounding box center [900, 79] width 52 height 26
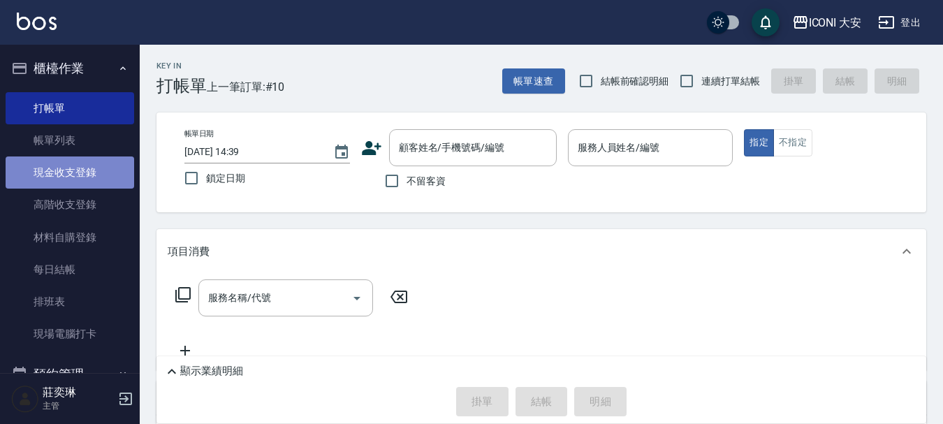
click at [95, 171] on link "現金收支登錄" at bounding box center [70, 172] width 128 height 32
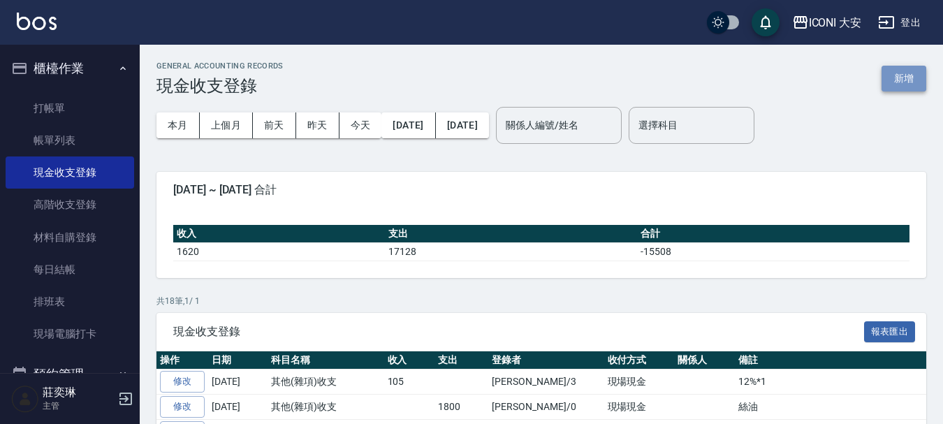
click at [902, 78] on button "新增" at bounding box center [903, 79] width 45 height 26
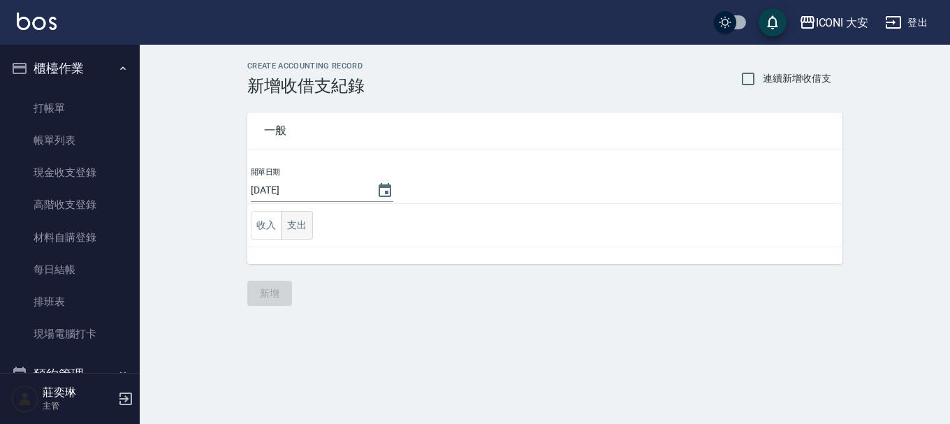
click at [300, 226] on button "支出" at bounding box center [296, 225] width 31 height 29
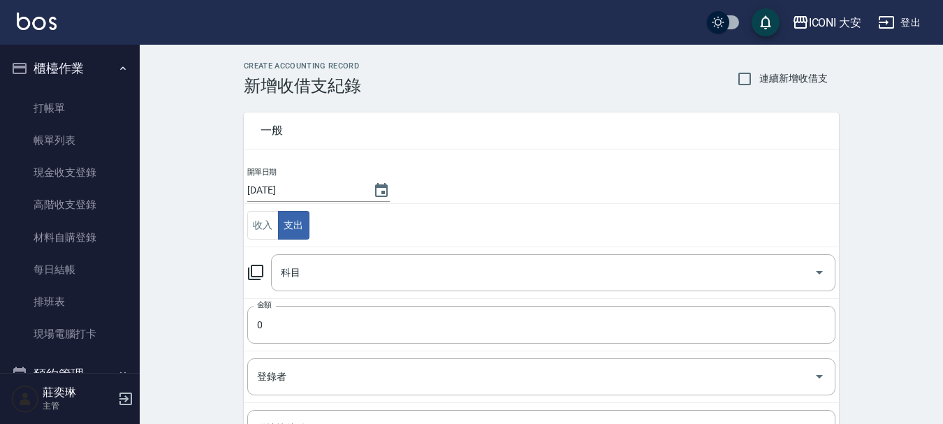
click at [249, 273] on icon at bounding box center [255, 272] width 15 height 15
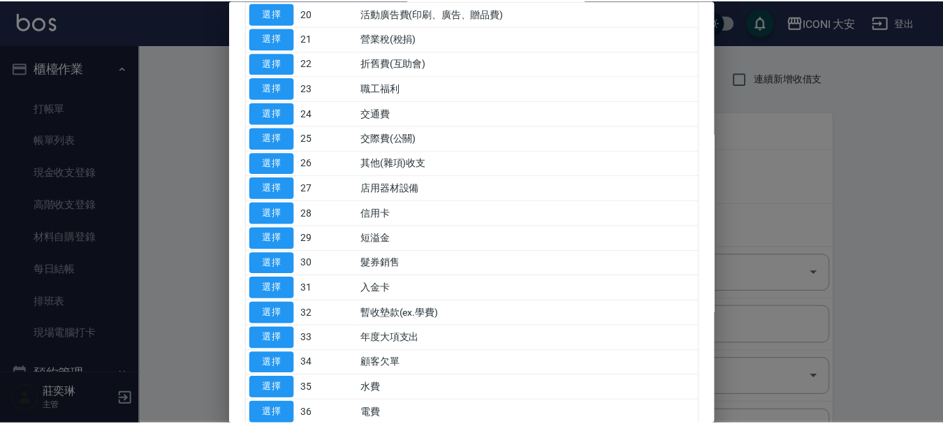
scroll to position [628, 0]
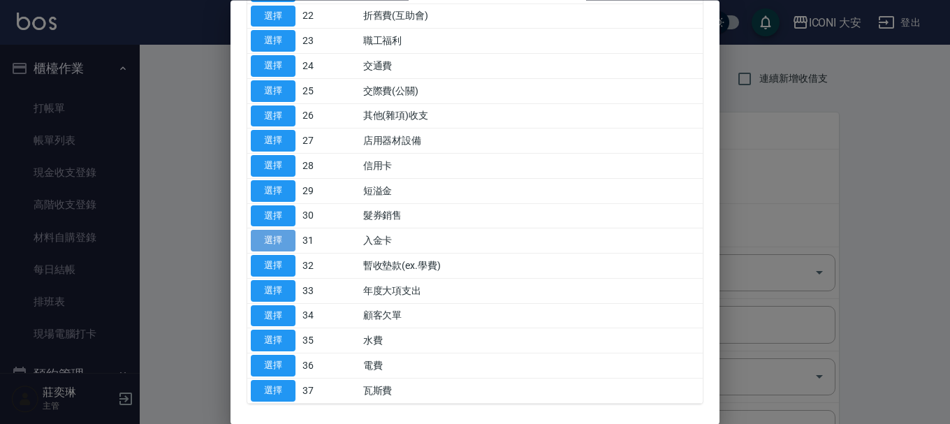
click at [253, 240] on button "選擇" at bounding box center [273, 241] width 45 height 22
type input "31 入金卡"
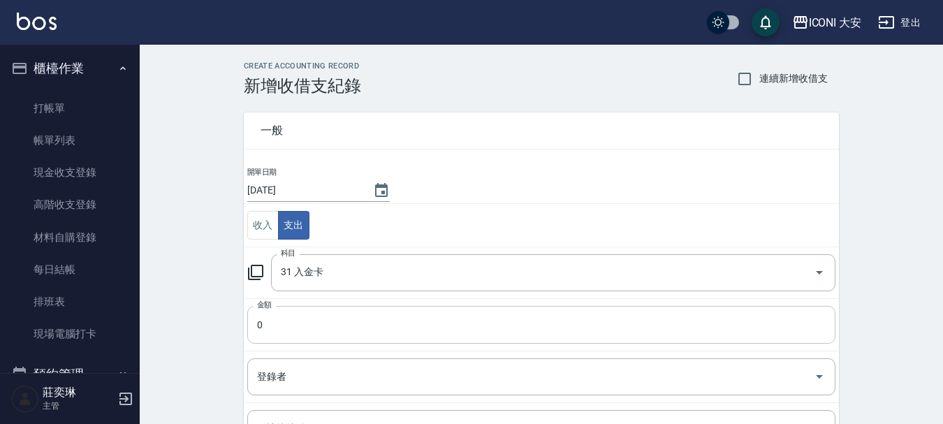
click at [280, 323] on input "0" at bounding box center [541, 325] width 588 height 38
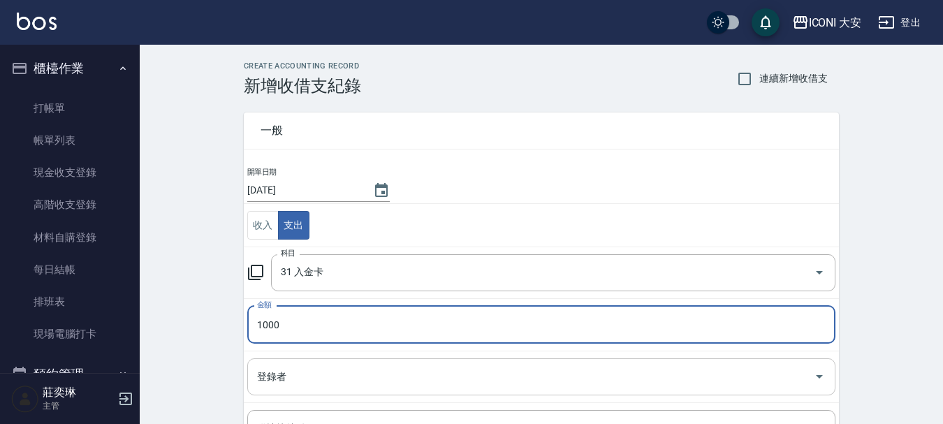
type input "1000"
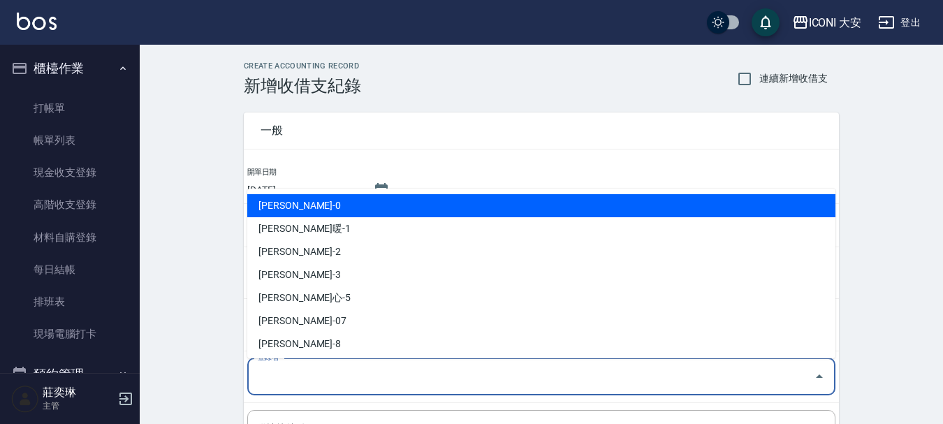
click at [323, 378] on input "登錄者" at bounding box center [530, 377] width 554 height 24
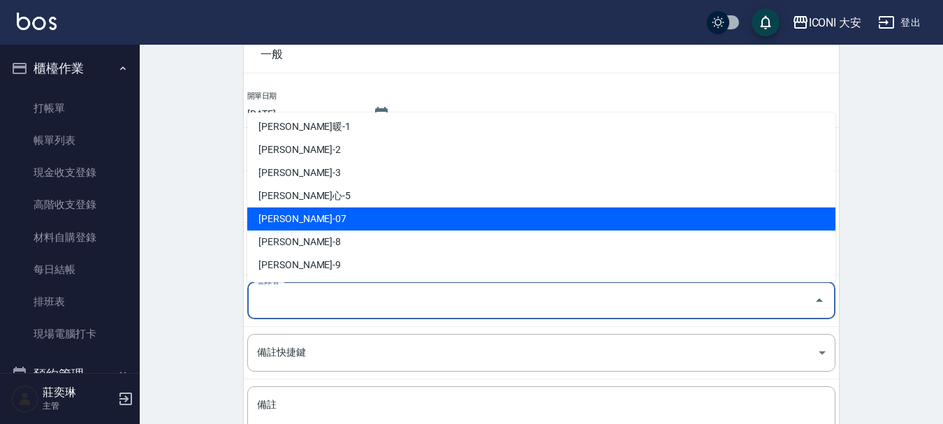
scroll to position [193, 0]
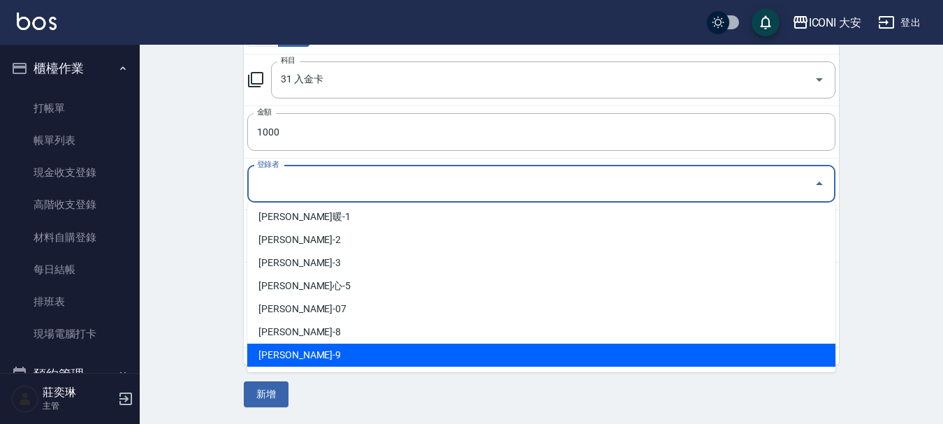
click at [276, 358] on li "[PERSON_NAME]-9" at bounding box center [541, 355] width 588 height 23
type input "[PERSON_NAME]-9"
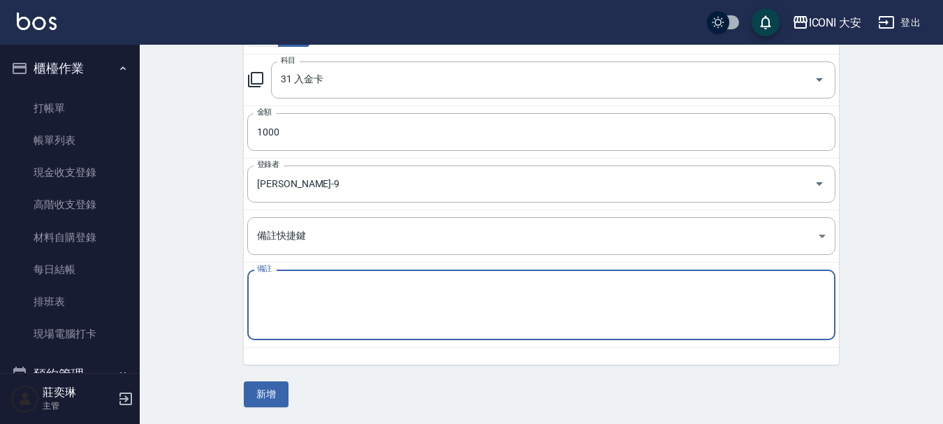
click at [308, 312] on textarea "備註" at bounding box center [541, 304] width 568 height 47
type textarea "紹主任"
click at [274, 397] on button "新增" at bounding box center [266, 394] width 45 height 26
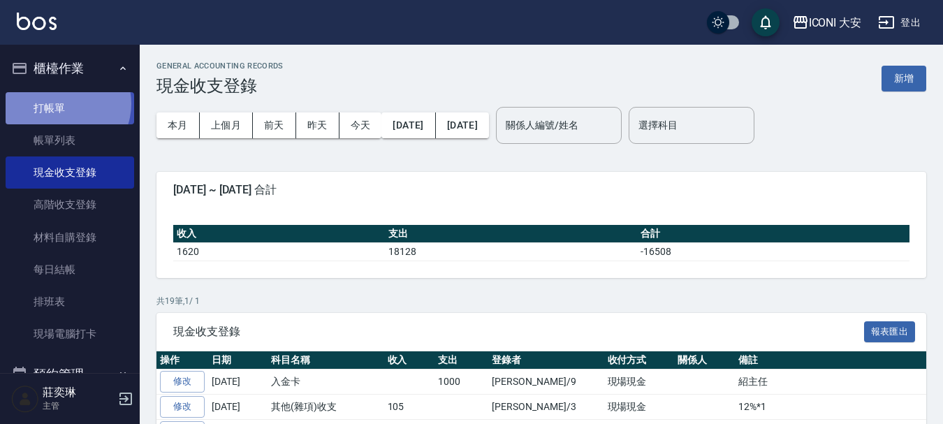
click at [62, 103] on link "打帳單" at bounding box center [70, 108] width 128 height 32
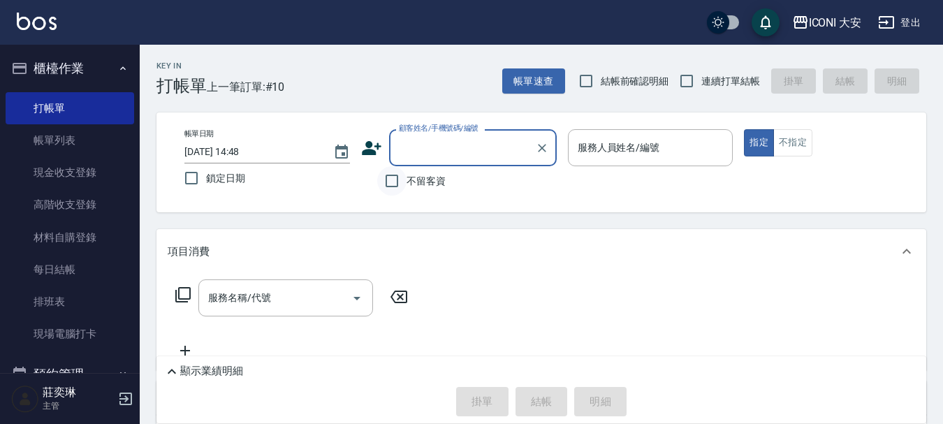
click at [388, 178] on input "不留客資" at bounding box center [391, 180] width 29 height 29
checkbox input "true"
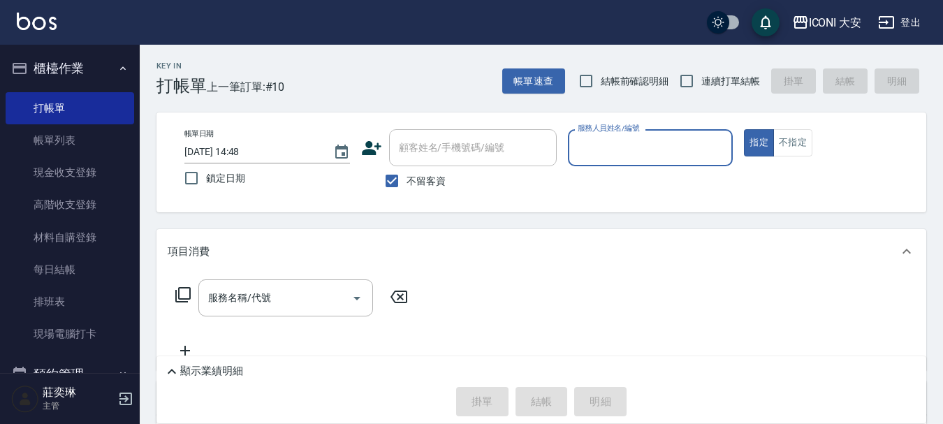
click at [654, 167] on body "ICONI 大安 登出 櫃檯作業 打帳單 帳單列表 現金收支登錄 高階收支登錄 材料自購登錄 每日結帳 排班表 現場電腦打卡 預約管理 預約管理 單日預約紀錄…" at bounding box center [471, 296] width 943 height 592
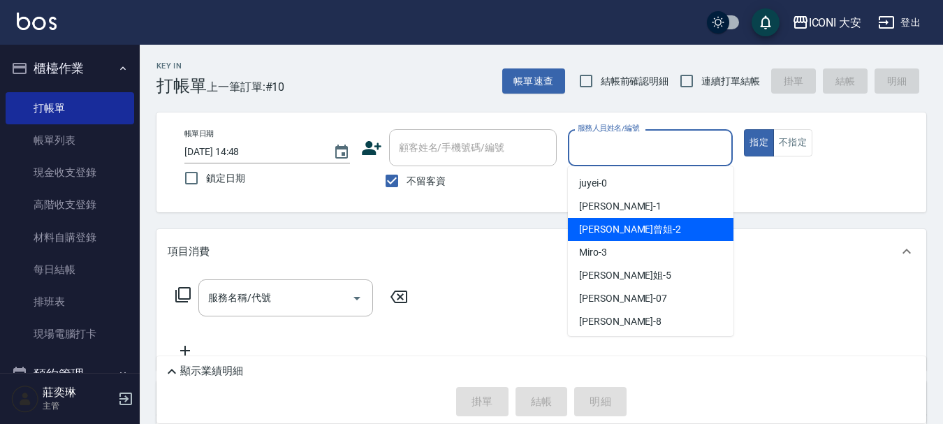
click at [654, 221] on div "[PERSON_NAME]曾姐 -2" at bounding box center [650, 229] width 165 height 23
type input "[PERSON_NAME]曾姐-2"
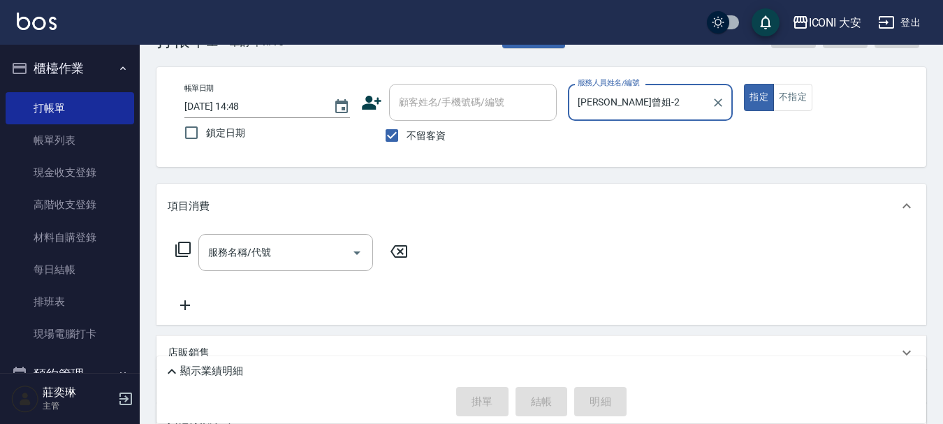
scroll to position [70, 0]
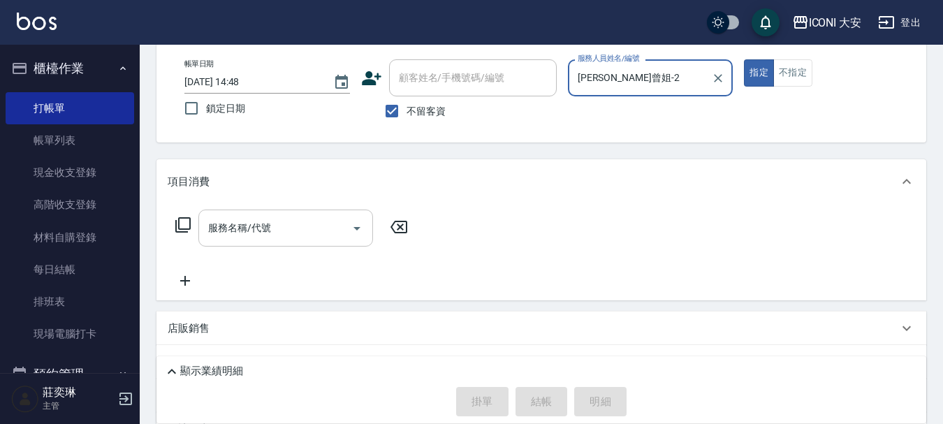
click at [277, 236] on input "服務名稱/代號" at bounding box center [275, 228] width 141 height 24
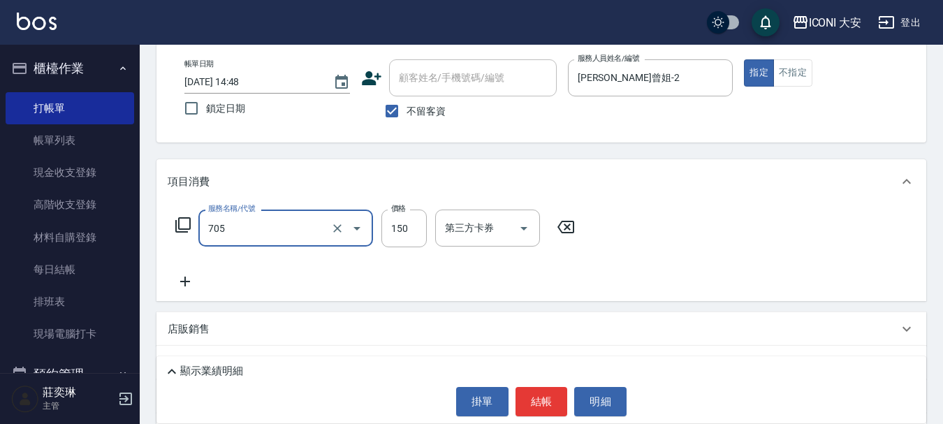
type input "吹風(705)"
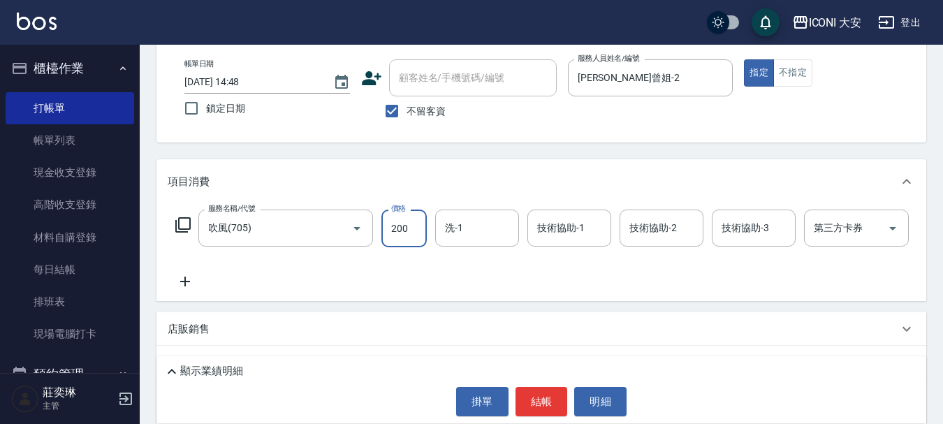
type input "200"
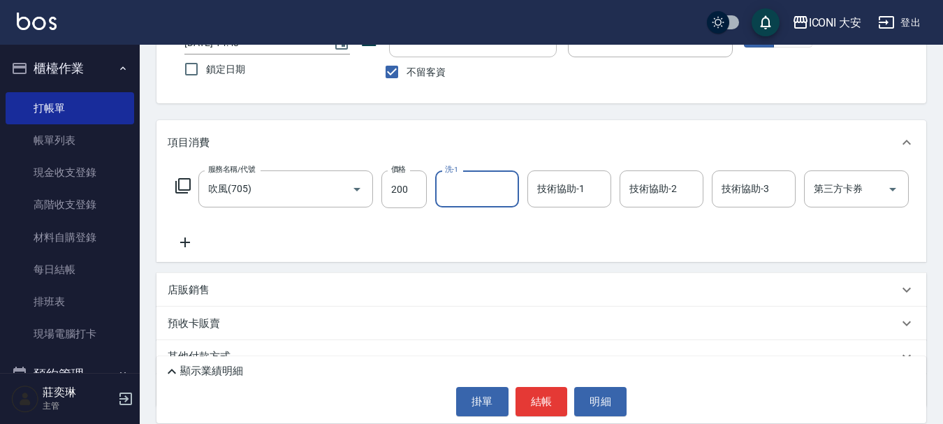
scroll to position [140, 0]
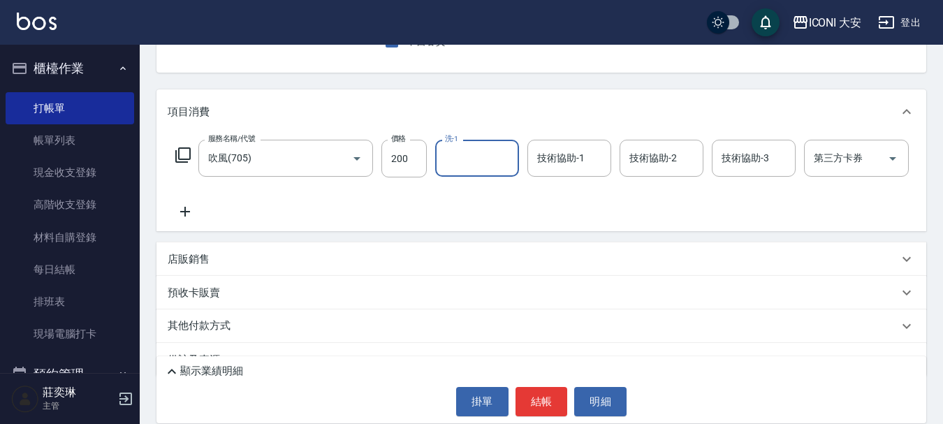
click at [185, 211] on icon at bounding box center [185, 212] width 10 height 10
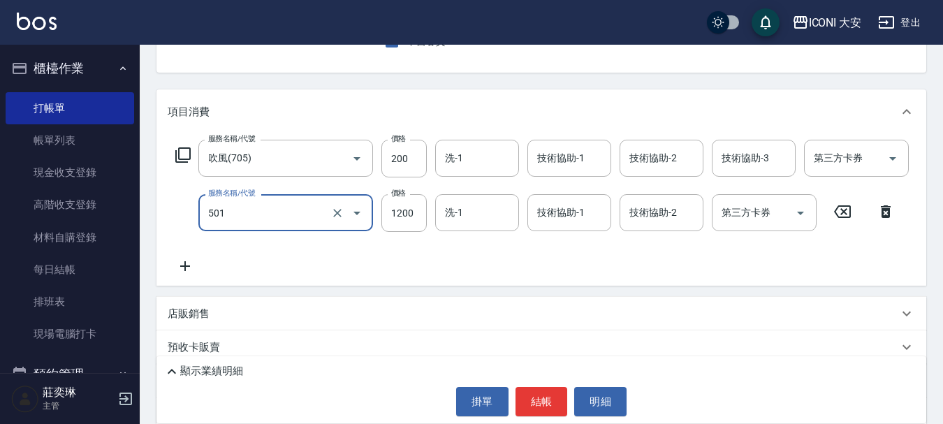
type input "染髮(501)"
type input "2500"
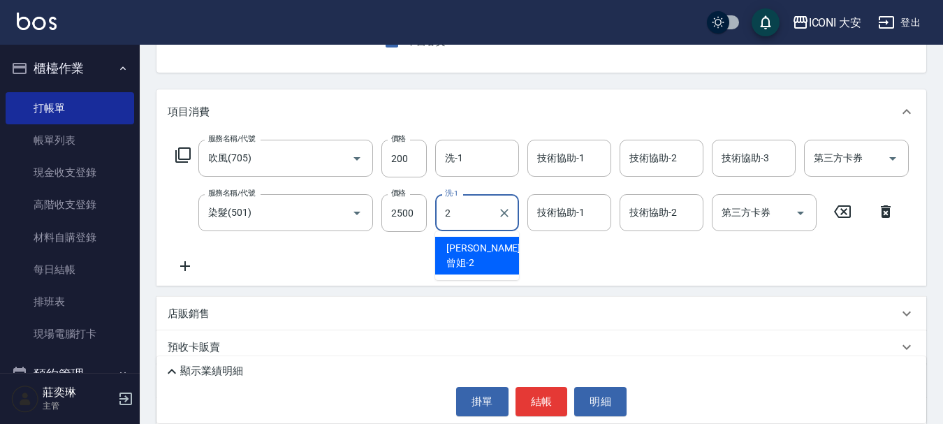
type input "[PERSON_NAME]曾姐-2"
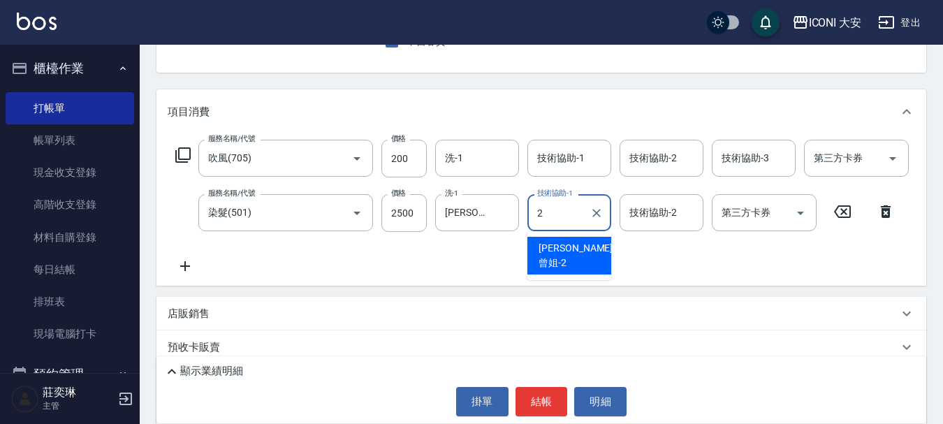
type input "[PERSON_NAME]曾姐-2"
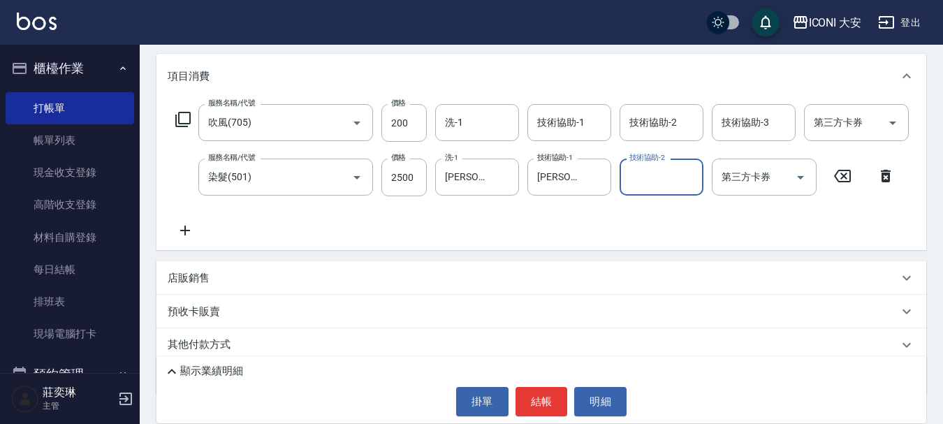
scroll to position [234, 0]
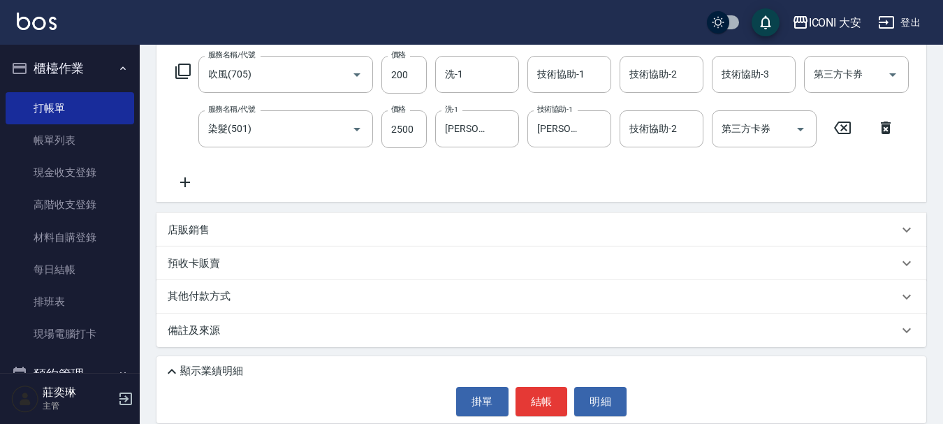
click at [188, 174] on icon at bounding box center [185, 182] width 35 height 17
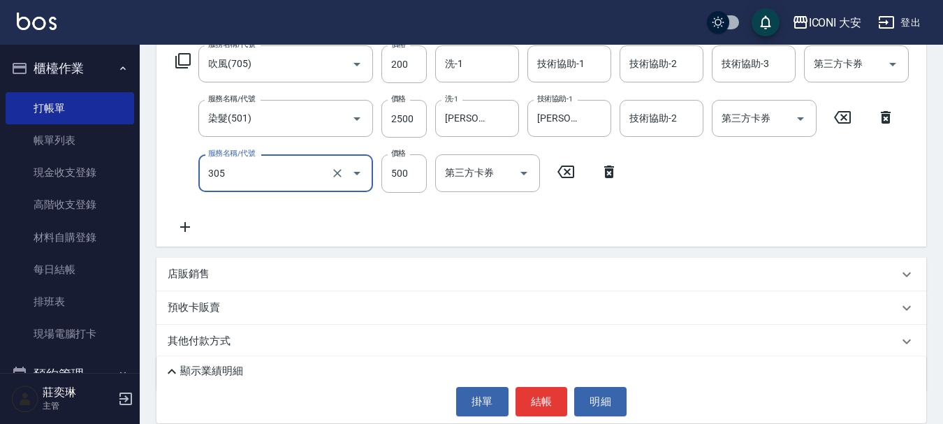
type input "剪髮(305)"
type input "600"
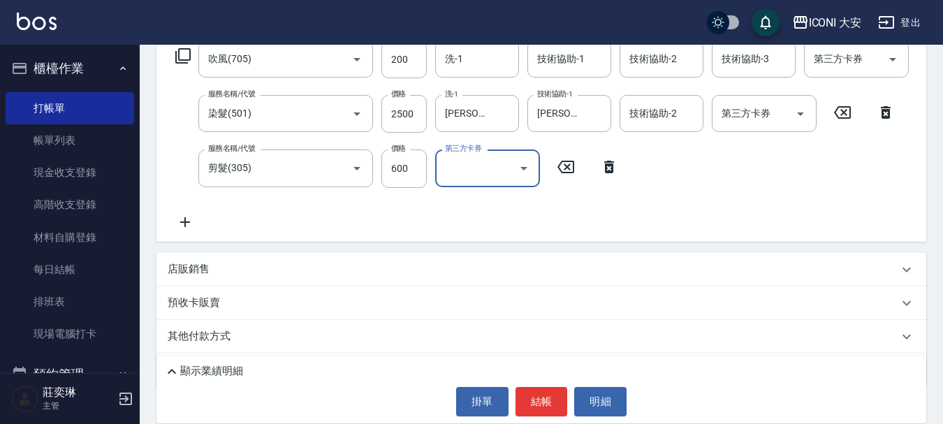
scroll to position [289, 0]
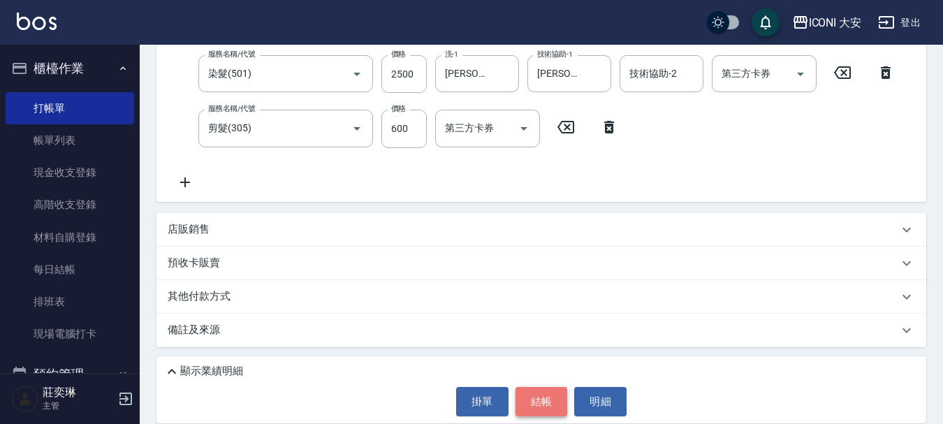
click at [540, 402] on button "結帳" at bounding box center [541, 401] width 52 height 29
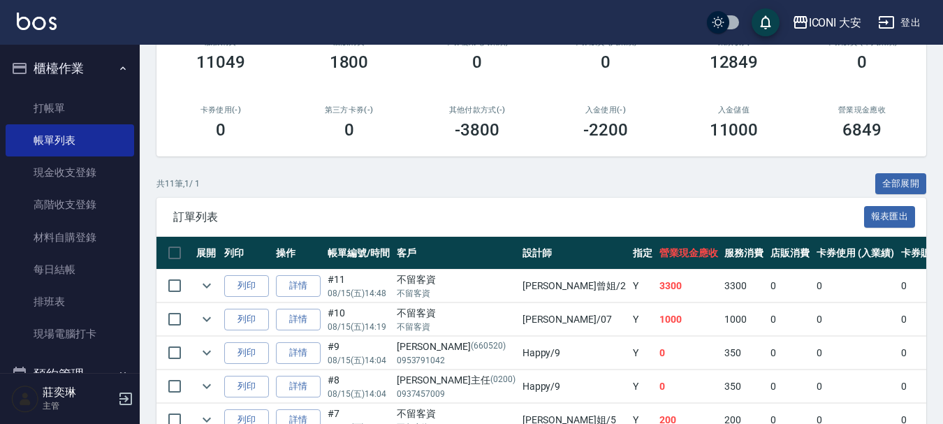
scroll to position [349, 0]
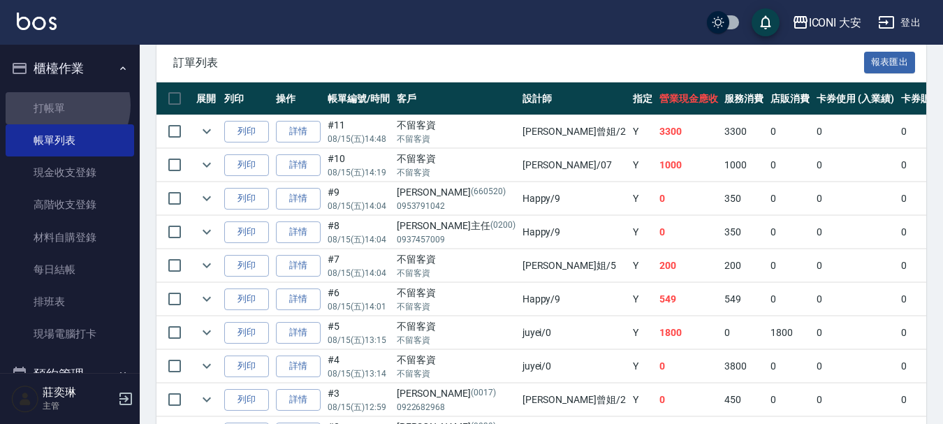
drag, startPoint x: 112, startPoint y: 101, endPoint x: 393, endPoint y: 423, distance: 428.1
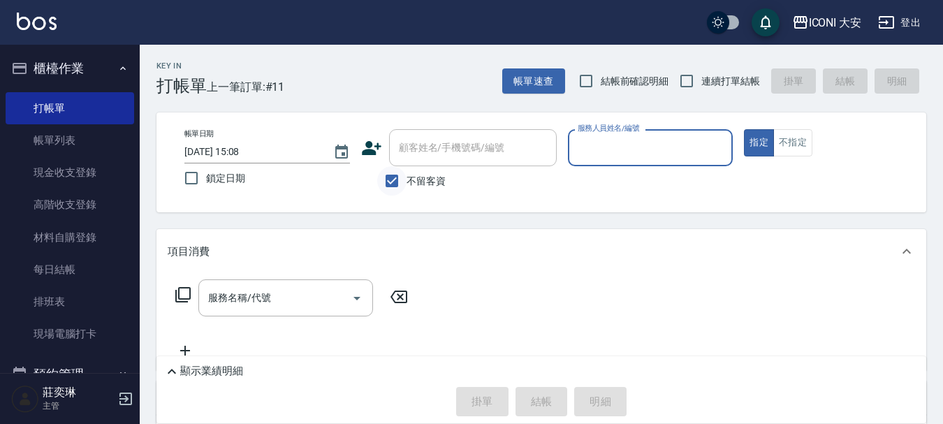
click at [399, 183] on input "不留客資" at bounding box center [391, 180] width 29 height 29
checkbox input "false"
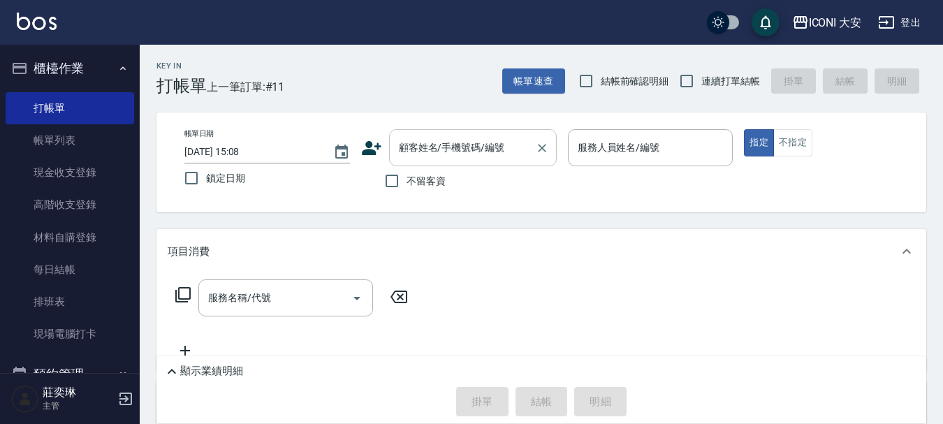
click at [428, 151] on input "顧客姓名/手機號碼/編號" at bounding box center [462, 147] width 134 height 24
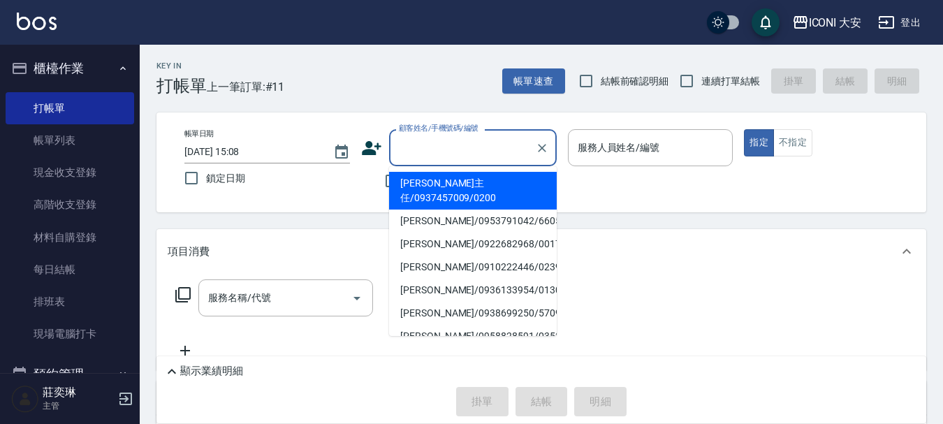
click at [426, 182] on li "[PERSON_NAME]主任/0937457009/0200" at bounding box center [473, 191] width 168 height 38
type input "[PERSON_NAME]主任/0937457009/0200"
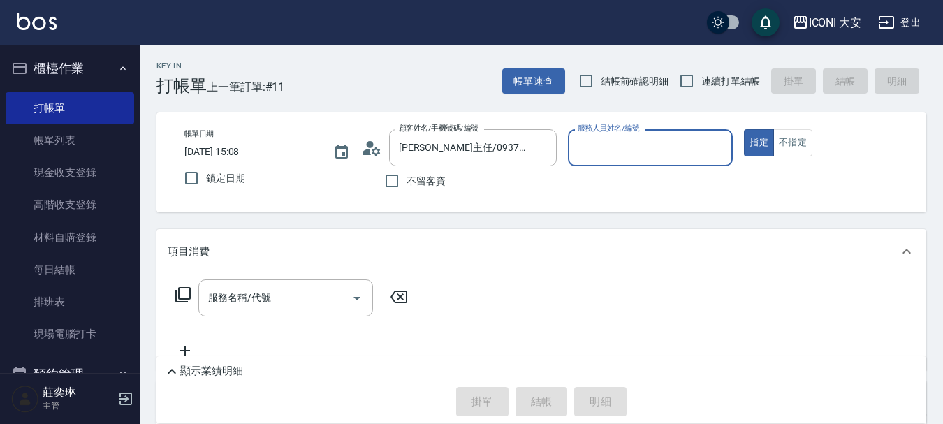
type input "Happy-9"
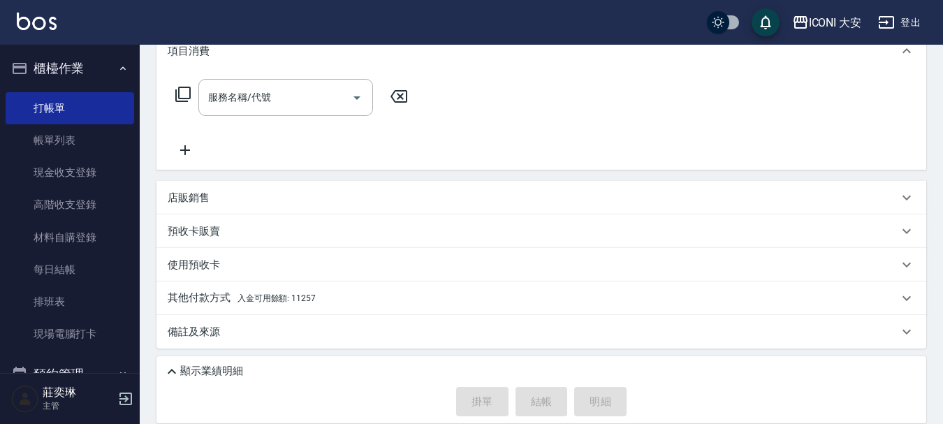
scroll to position [202, 0]
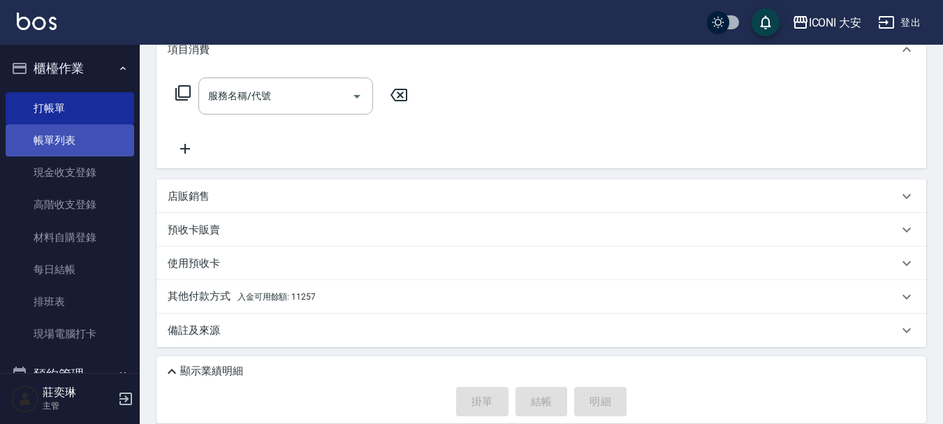
click at [64, 145] on link "帳單列表" at bounding box center [70, 140] width 128 height 32
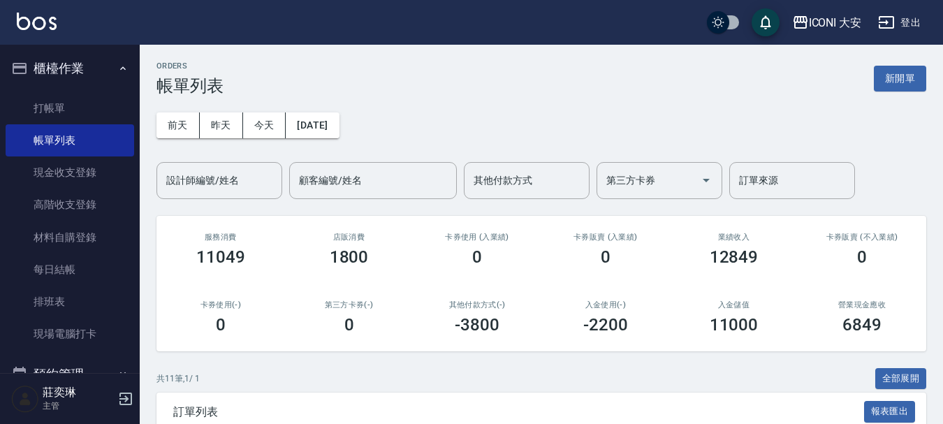
click at [904, 92] on div "ORDERS 帳單列表 新開單" at bounding box center [541, 78] width 770 height 34
click at [904, 82] on button "新開單" at bounding box center [900, 79] width 52 height 26
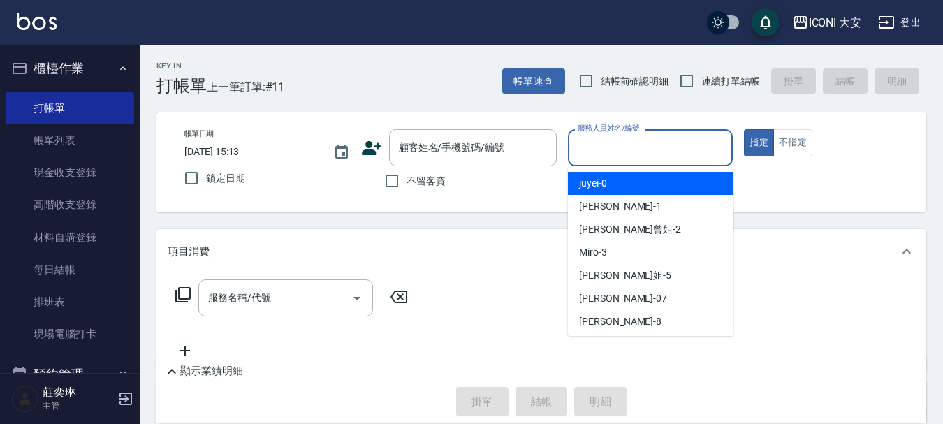
drag, startPoint x: 603, startPoint y: 149, endPoint x: 602, endPoint y: 198, distance: 48.9
click at [603, 149] on div "服務人員姓名/編號 服務人員姓名/編號" at bounding box center [650, 147] width 165 height 37
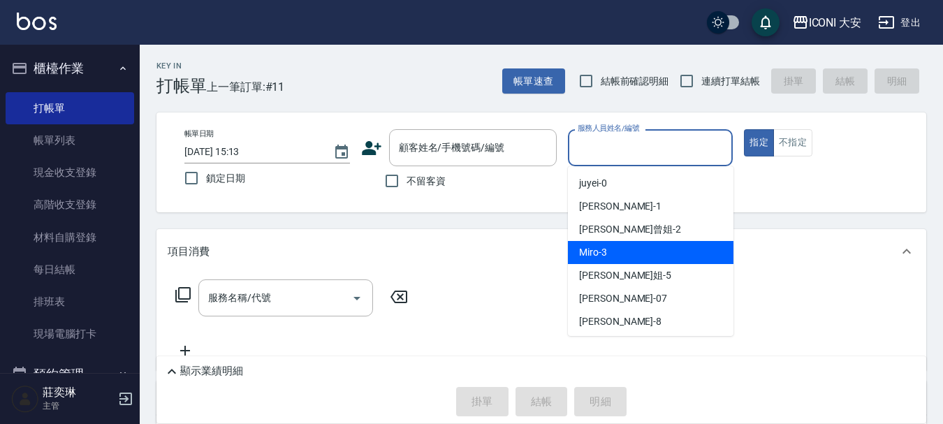
click at [612, 257] on div "Miro -3" at bounding box center [650, 252] width 165 height 23
type input "Miro-3"
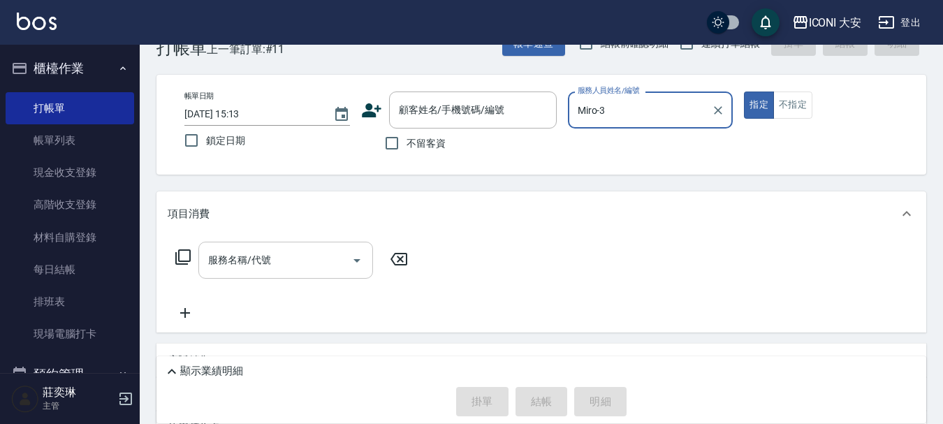
scroll to position [70, 0]
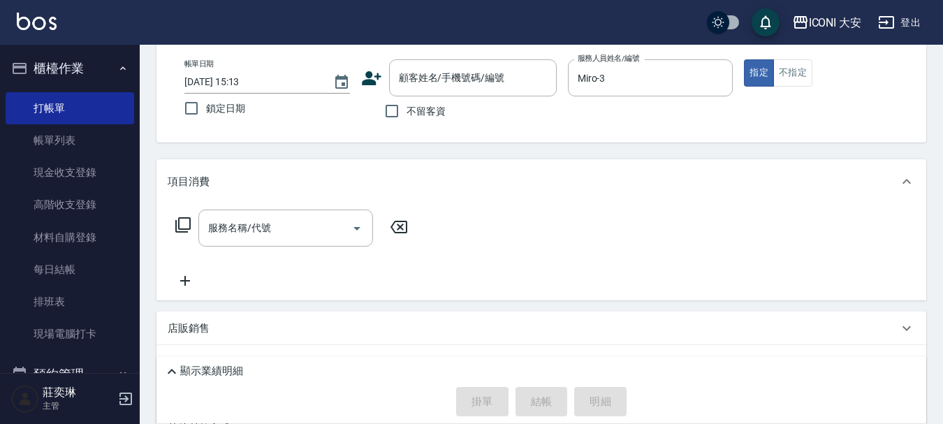
click at [188, 221] on icon at bounding box center [183, 224] width 17 height 17
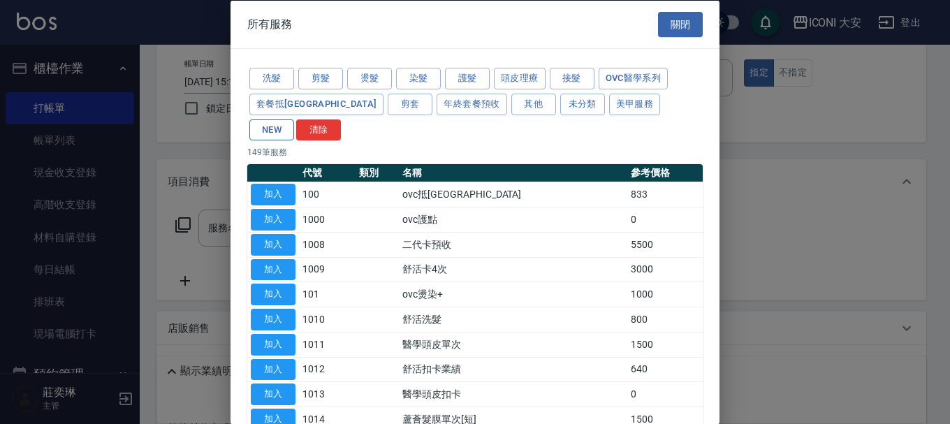
click at [294, 119] on button "NEW" at bounding box center [271, 130] width 45 height 22
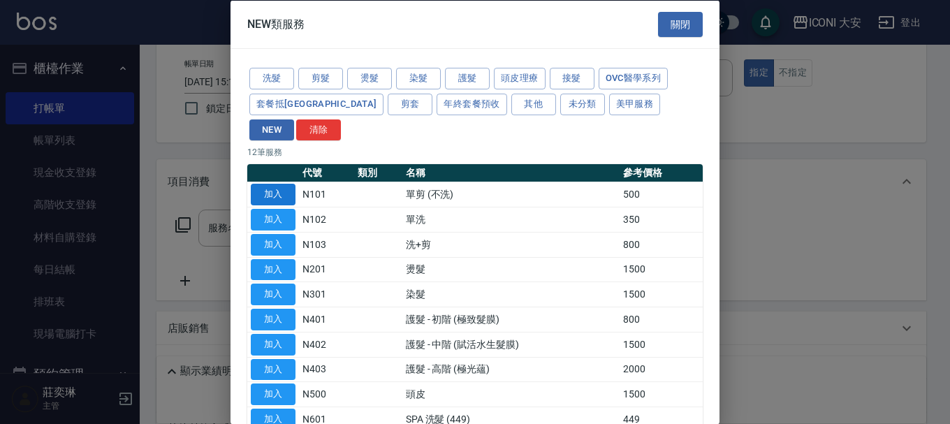
click at [279, 184] on button "加入" at bounding box center [273, 195] width 45 height 22
type input "單剪 (不洗)(N101)"
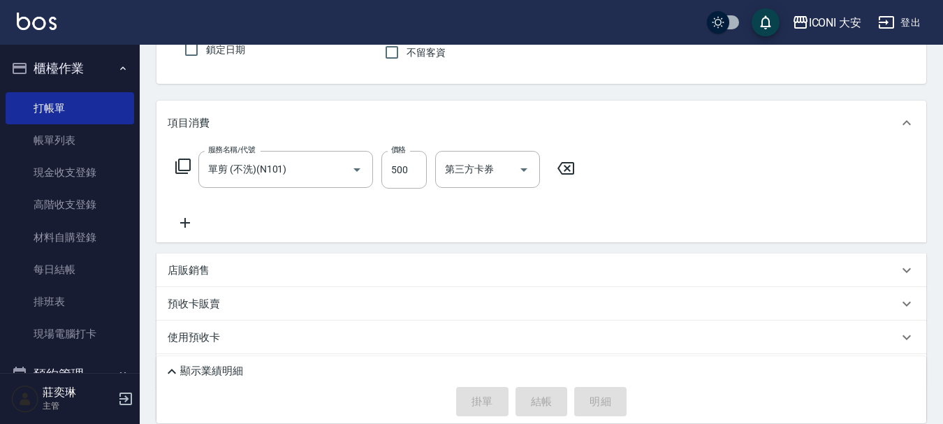
scroll to position [203, 0]
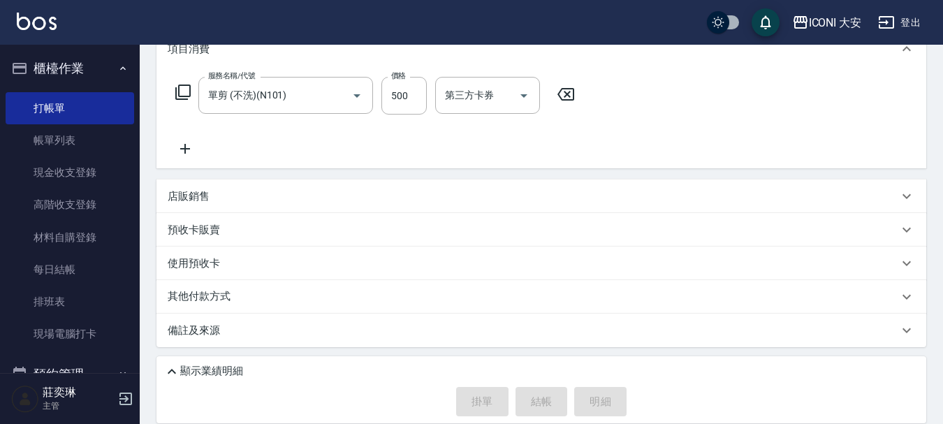
click at [210, 294] on p "其他付款方式" at bounding box center [203, 296] width 70 height 15
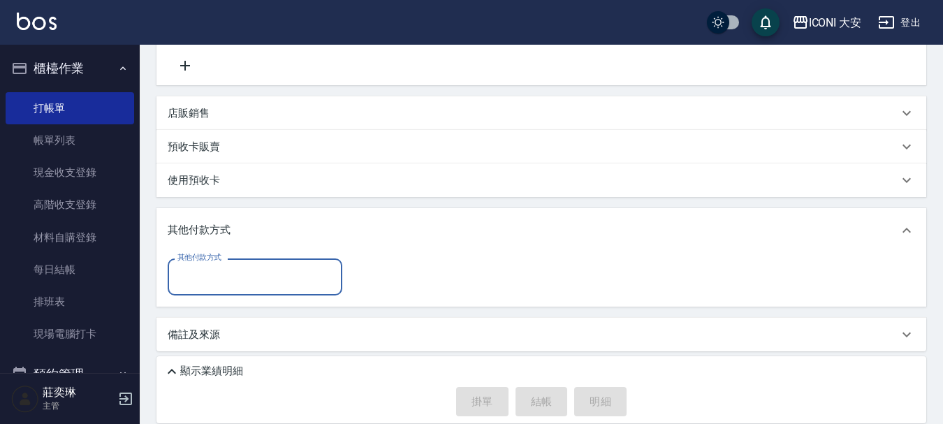
scroll to position [290, 0]
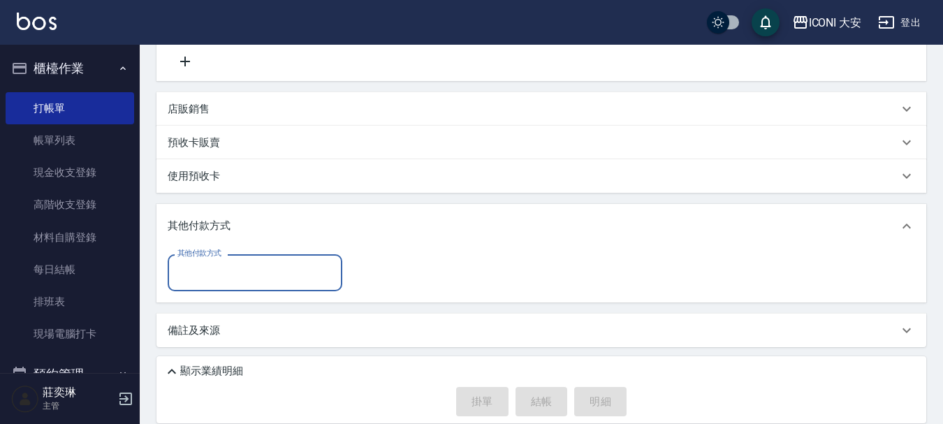
click at [240, 271] on input "其他付款方式" at bounding box center [255, 272] width 162 height 24
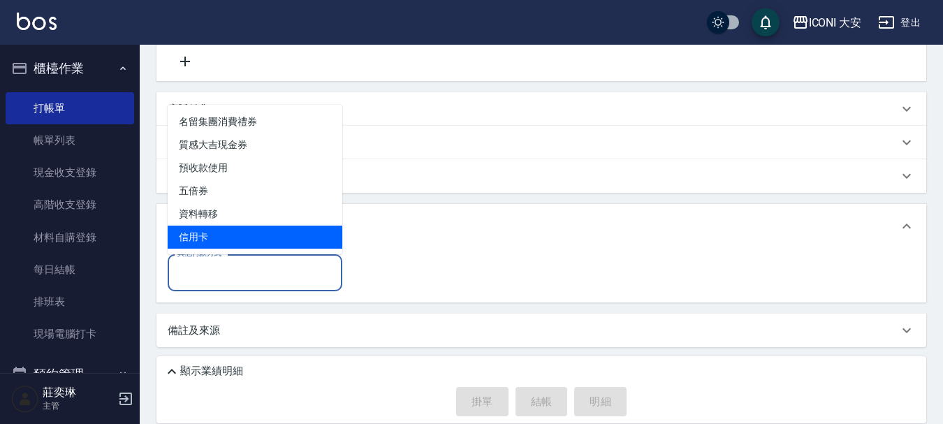
click at [237, 233] on span "信用卡" at bounding box center [255, 237] width 175 height 23
type input "信用卡"
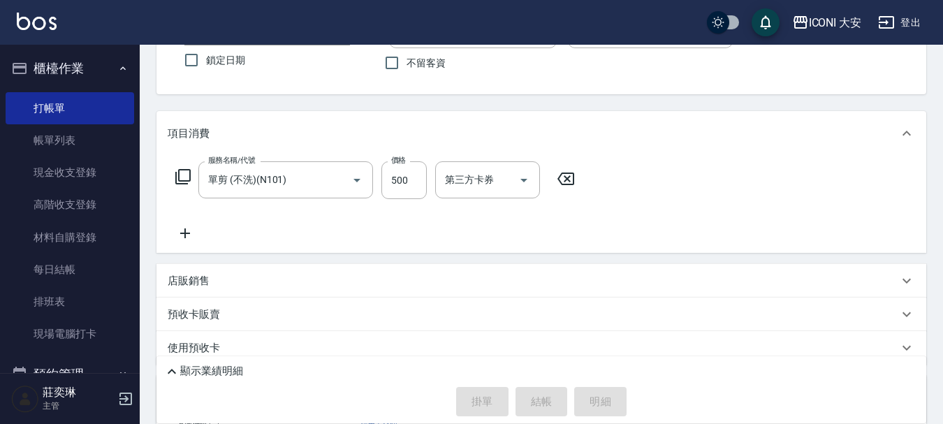
scroll to position [11, 0]
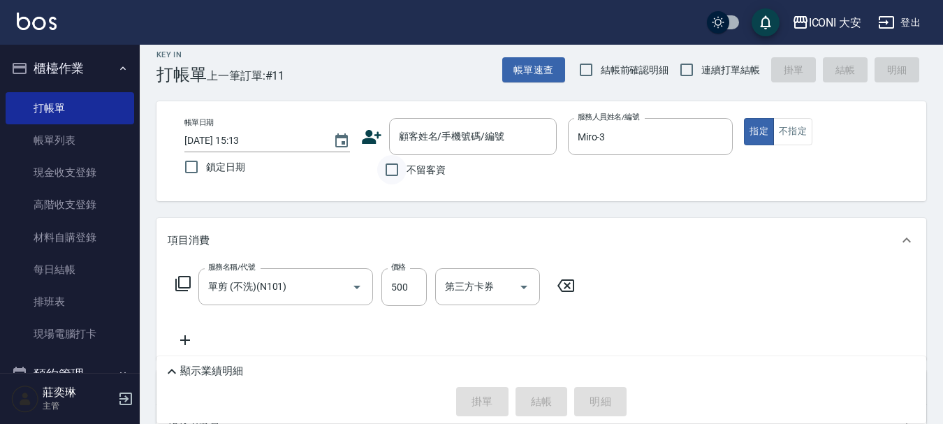
type input "500"
click at [399, 172] on input "不留客資" at bounding box center [391, 169] width 29 height 29
checkbox input "true"
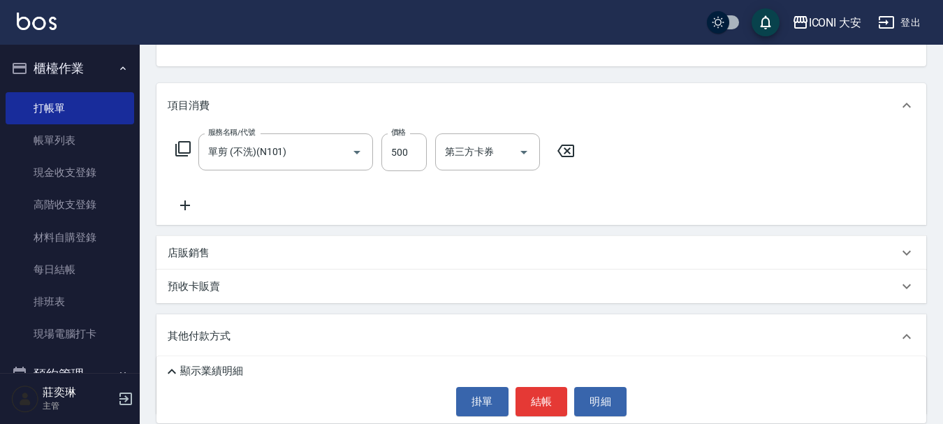
scroll to position [151, 0]
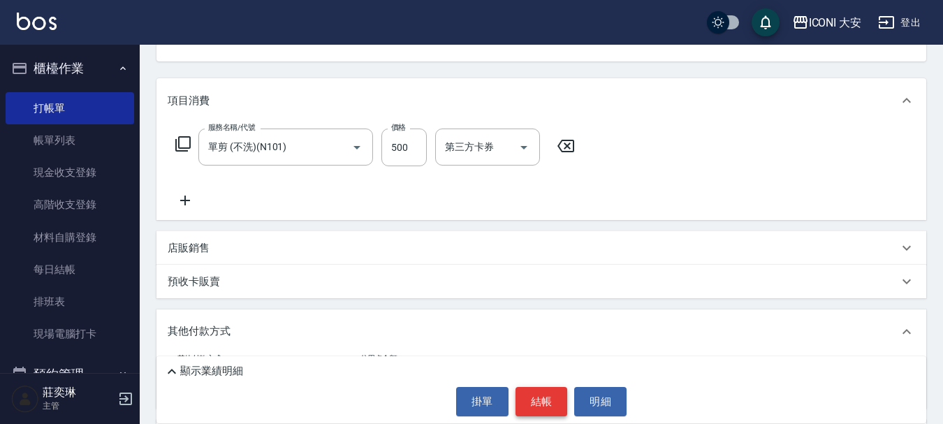
click at [527, 395] on button "結帳" at bounding box center [541, 401] width 52 height 29
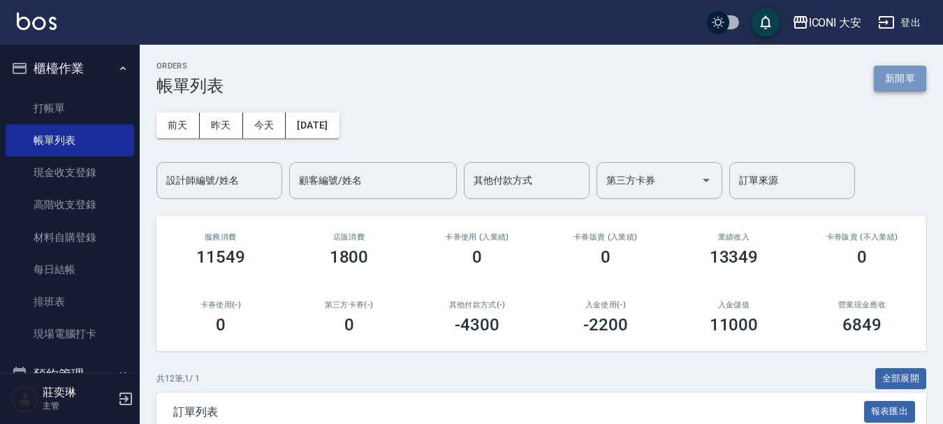
click at [886, 87] on button "新開單" at bounding box center [900, 79] width 52 height 26
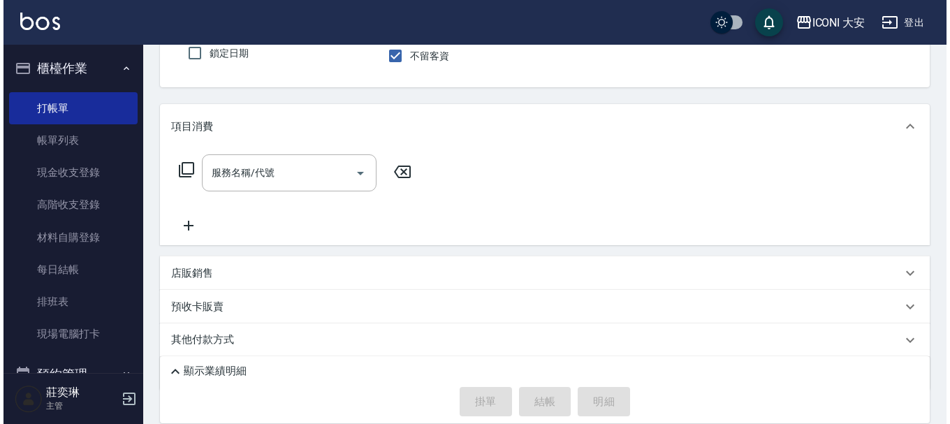
scroll to position [140, 0]
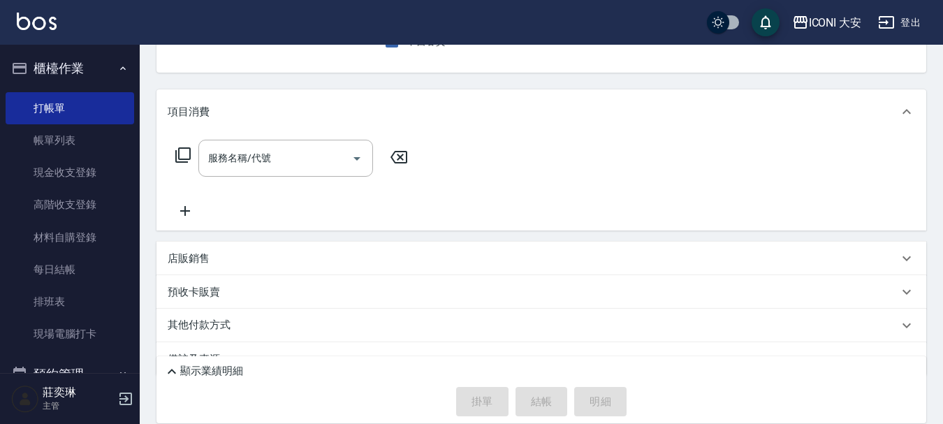
click at [180, 152] on icon at bounding box center [183, 155] width 17 height 17
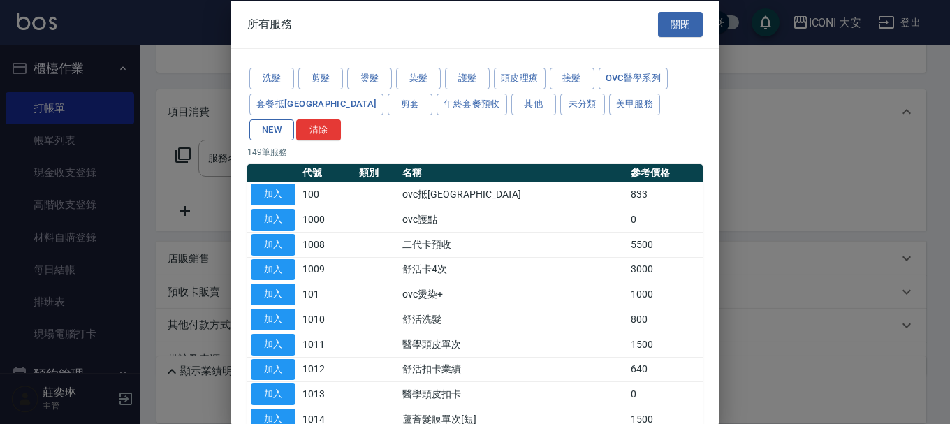
click at [294, 119] on button "NEW" at bounding box center [271, 130] width 45 height 22
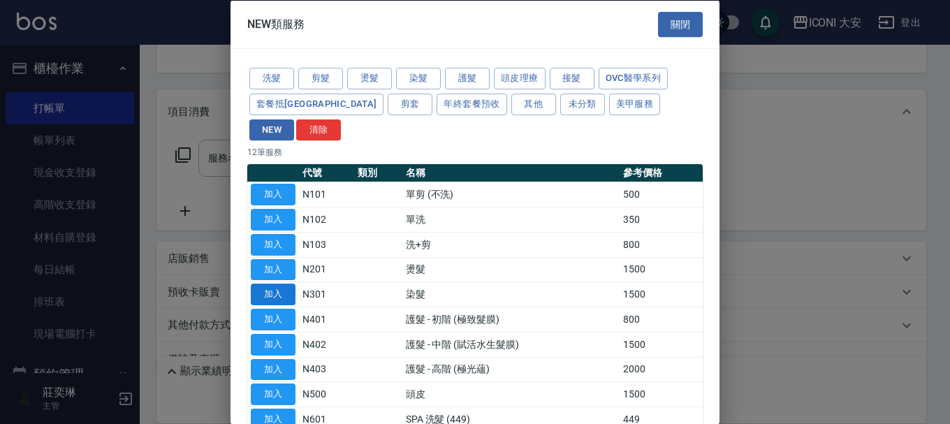
click at [277, 284] on button "加入" at bounding box center [273, 295] width 45 height 22
type input "染髮(N301)"
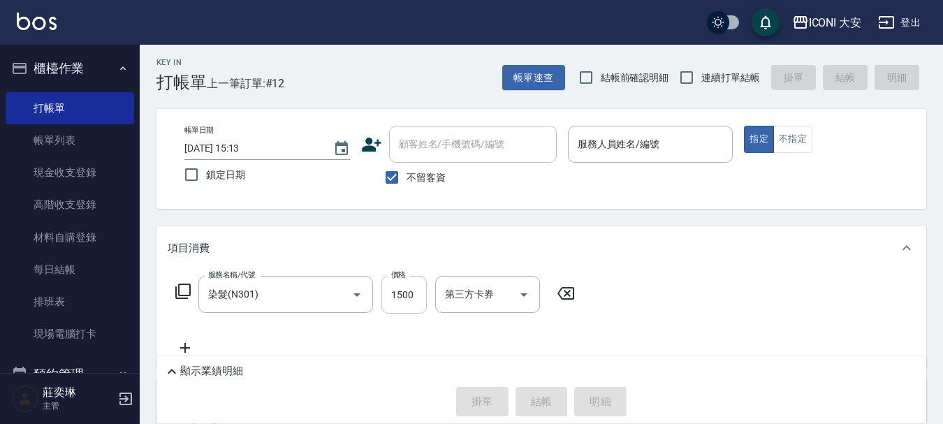
scroll to position [0, 0]
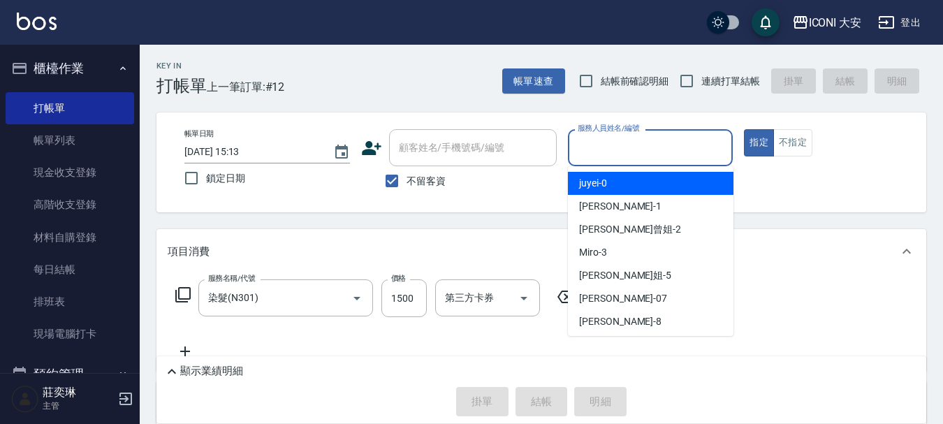
click at [592, 150] on input "服務人員姓名/編號" at bounding box center [650, 147] width 153 height 24
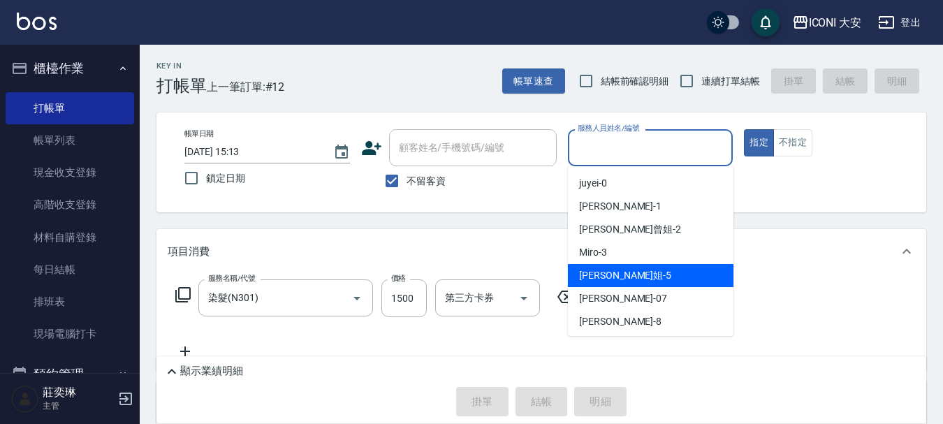
click at [596, 264] on div "[PERSON_NAME]姐 -5" at bounding box center [650, 275] width 165 height 23
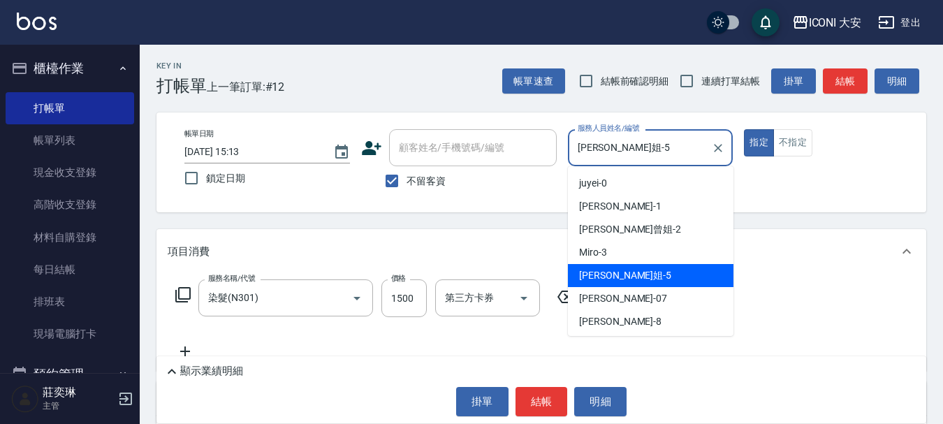
click at [628, 154] on input "[PERSON_NAME]姐-5" at bounding box center [640, 147] width 132 height 24
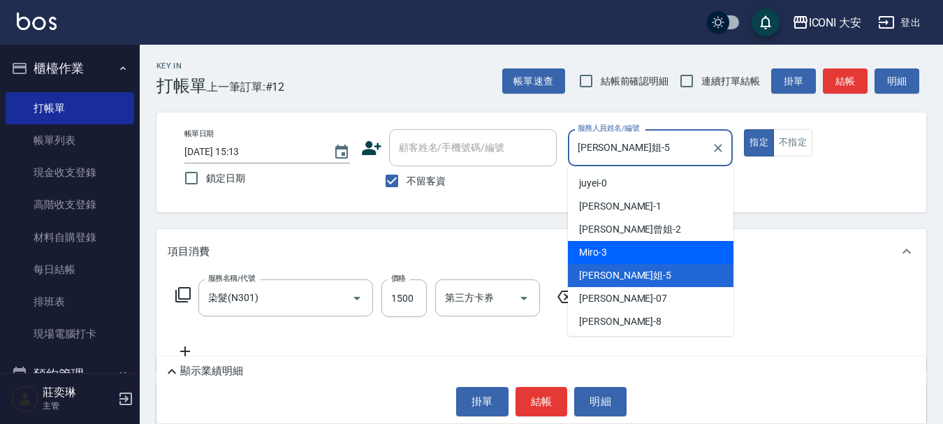
click at [626, 251] on div "Miro -3" at bounding box center [650, 252] width 165 height 23
type input "Miro-3"
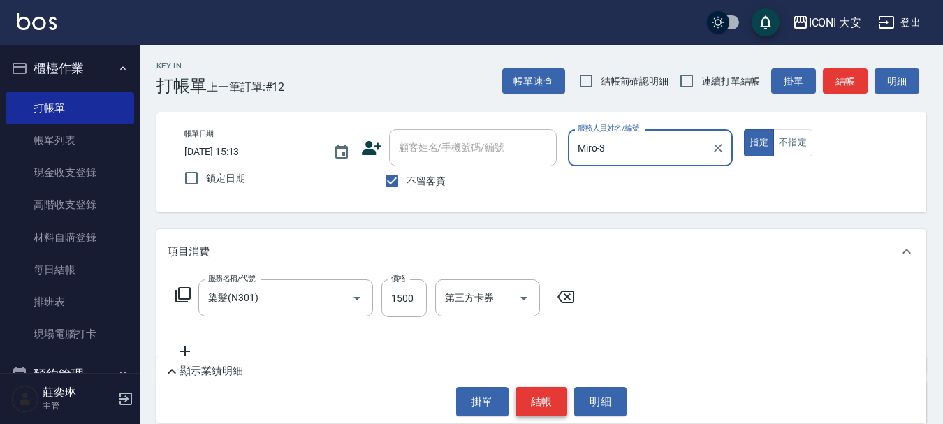
click at [535, 394] on button "結帳" at bounding box center [541, 401] width 52 height 29
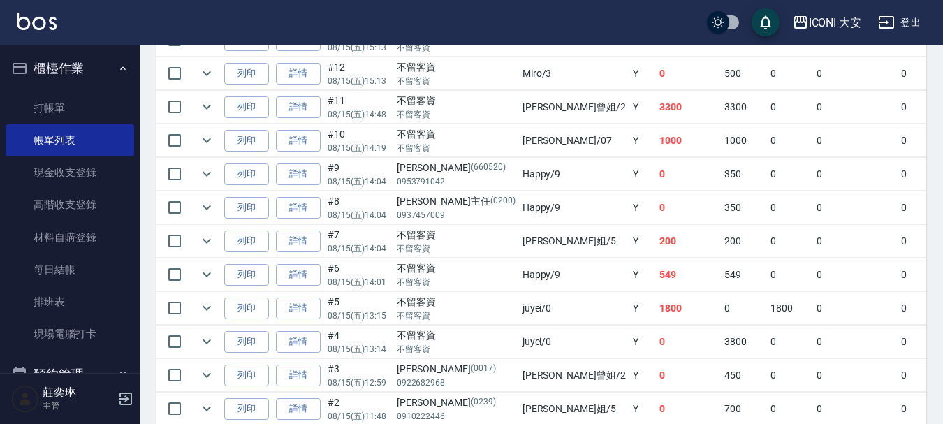
scroll to position [262, 0]
